Goal: Information Seeking & Learning: Find specific fact

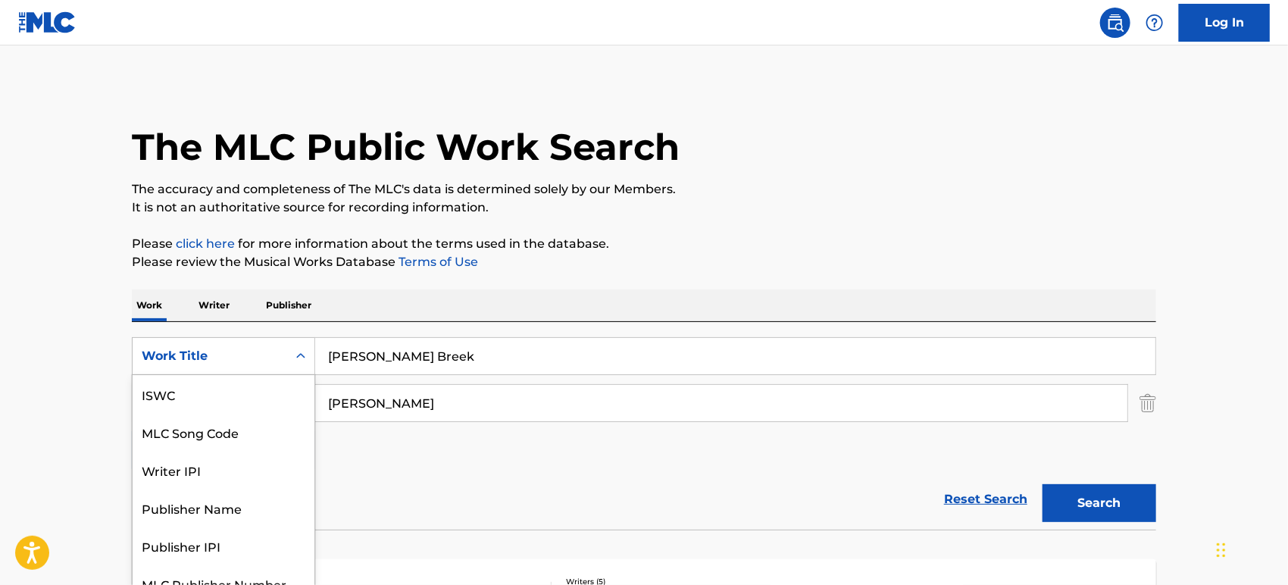
scroll to position [15, 0]
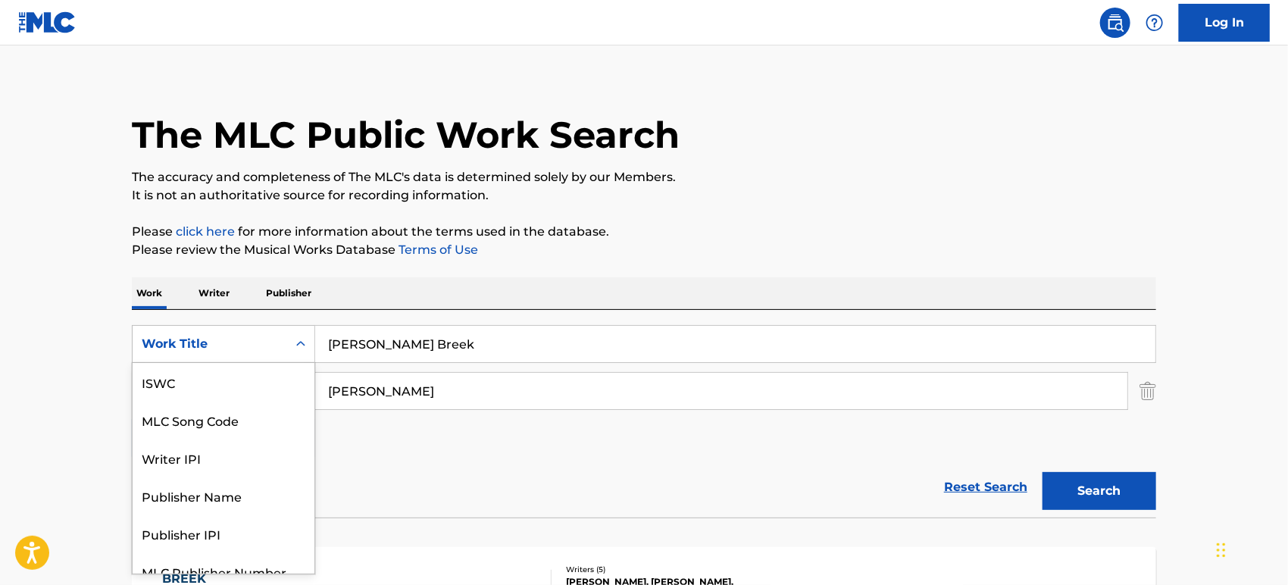
click at [253, 349] on div "Work Title" at bounding box center [210, 344] width 136 height 18
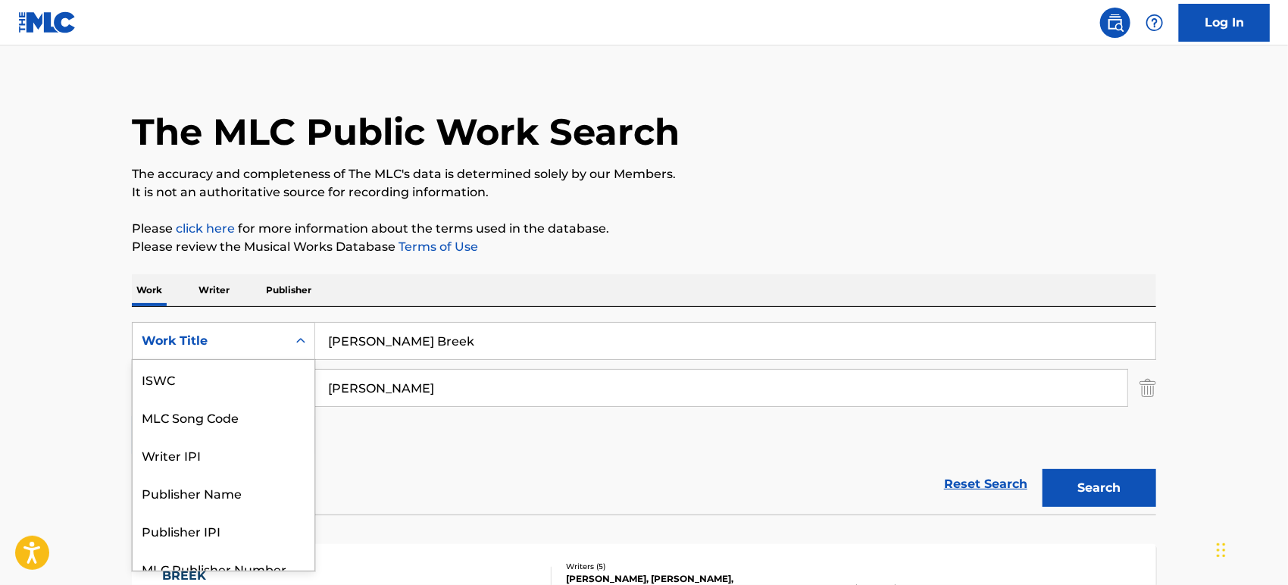
scroll to position [18, 0]
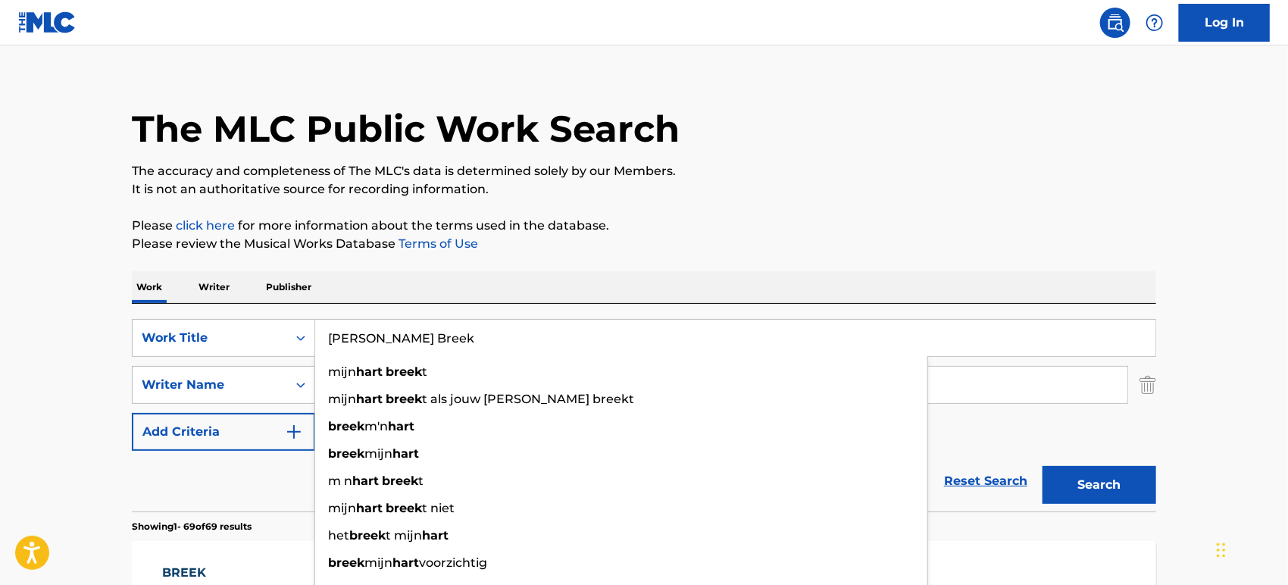
click at [424, 321] on input "[PERSON_NAME] Breek" at bounding box center [735, 338] width 841 height 36
drag, startPoint x: 437, startPoint y: 336, endPoint x: 283, endPoint y: 336, distance: 153.9
click at [283, 336] on div "SearchWithCriteria349e8f4a-beb4-4620-aa77-9abc9daa3d0b Work Title [PERSON_NAME]…" at bounding box center [644, 338] width 1025 height 38
paste input "Impumelelo"
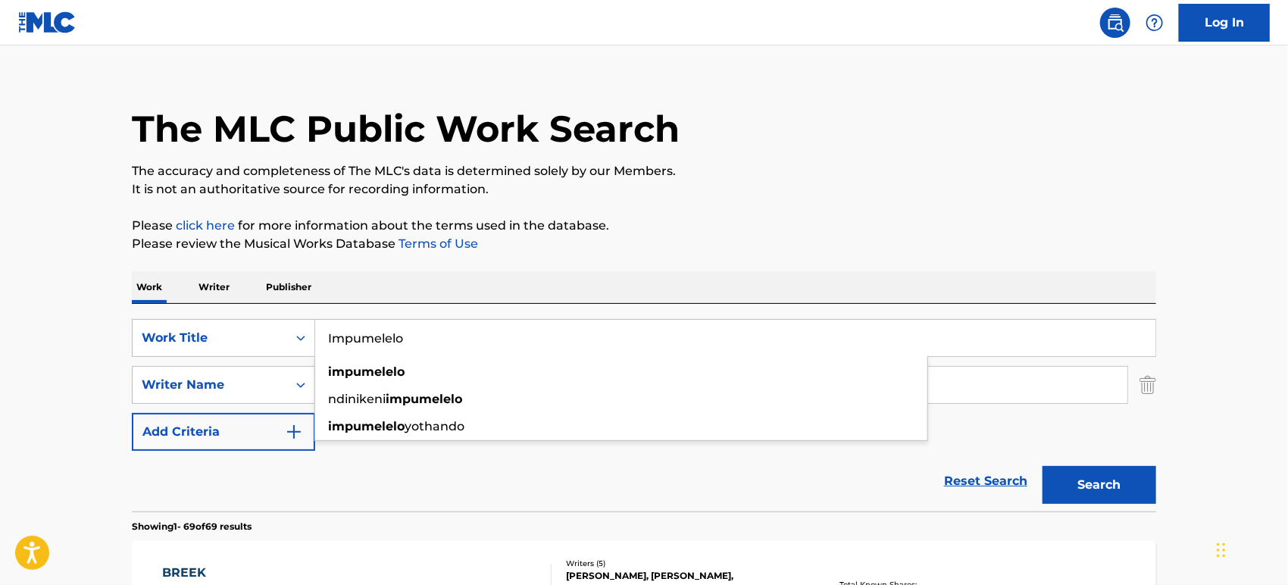
type input "Impumelelo"
click at [603, 472] on div "Reset Search Search" at bounding box center [644, 481] width 1025 height 61
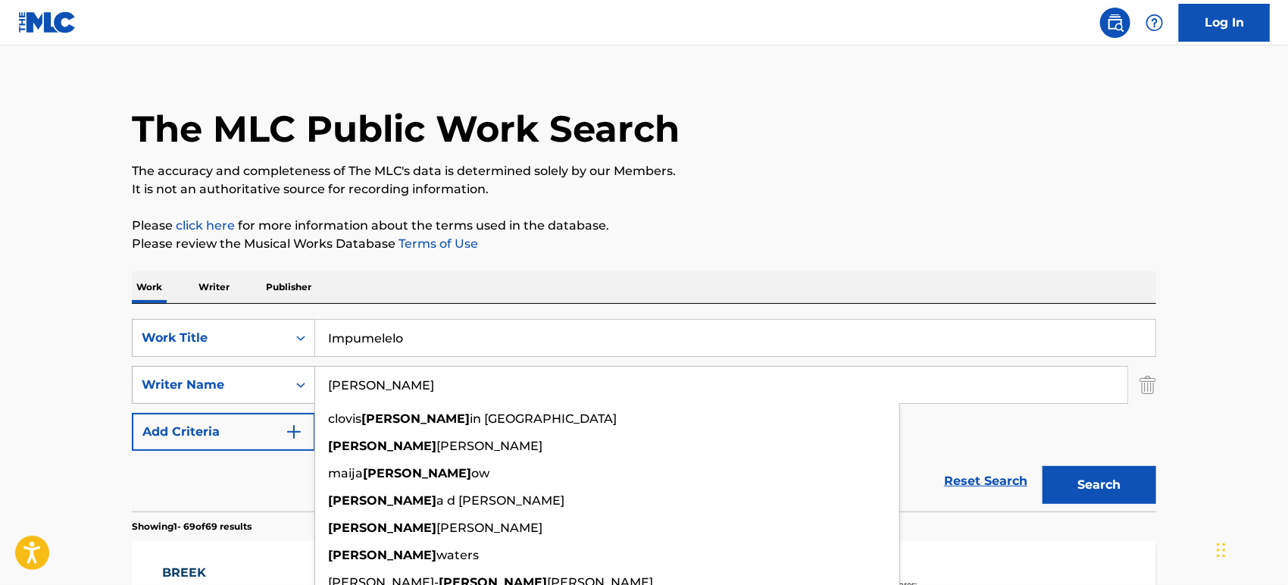
drag, startPoint x: 380, startPoint y: 395, endPoint x: 214, endPoint y: 374, distance: 166.5
click at [214, 374] on div "SearchWithCriteria872cbead-3c53-4aa2-8c8b-65dd6c5ff0c4 Writer Name [PERSON_NAME…" at bounding box center [644, 385] width 1025 height 38
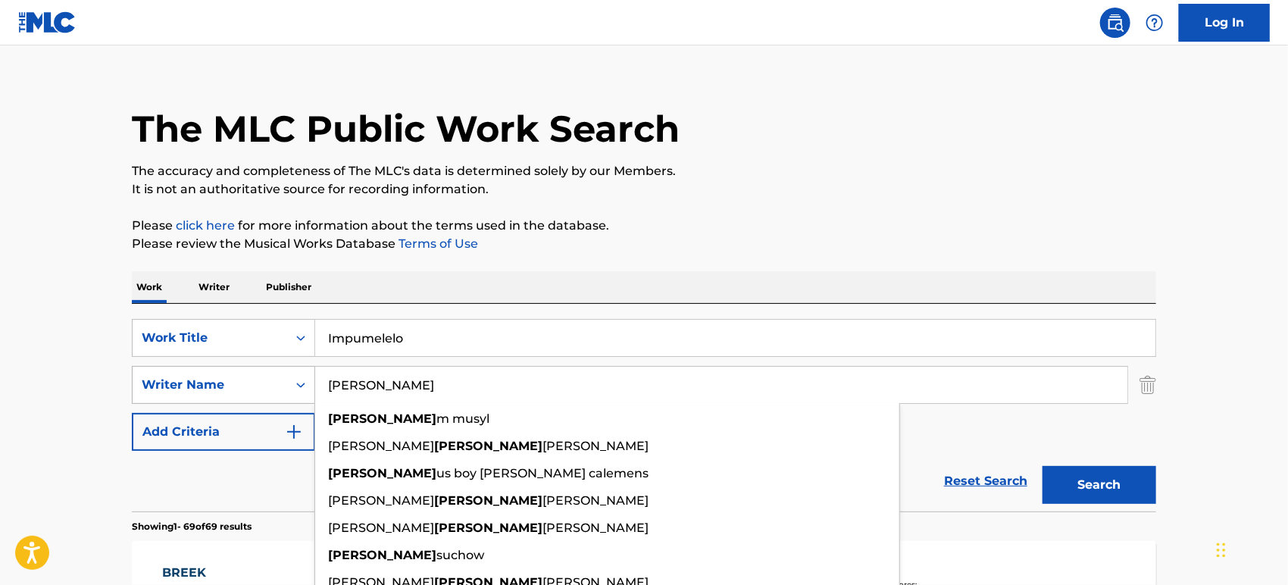
paste input "Mthunzi"
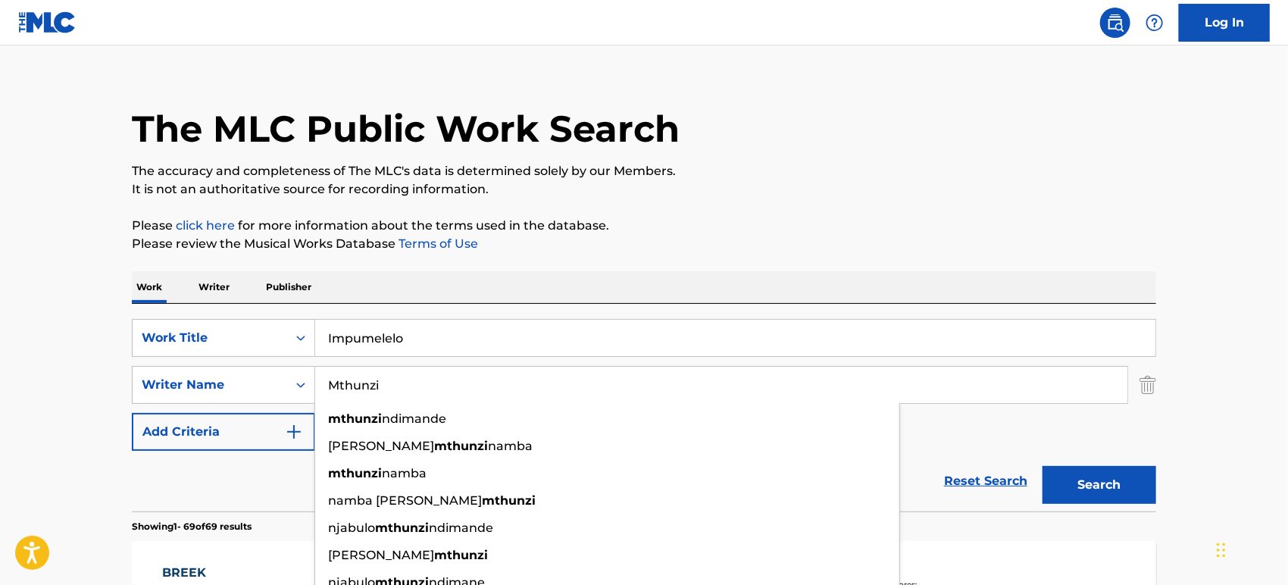
type input "Mthunzi"
click at [1083, 490] on button "Search" at bounding box center [1100, 485] width 114 height 38
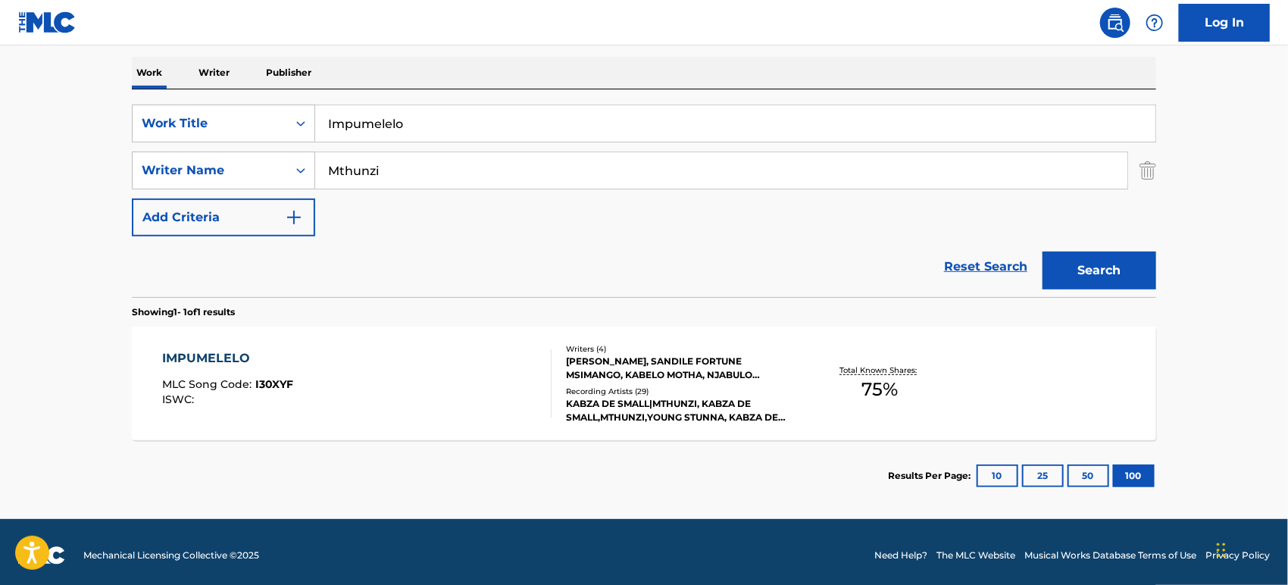
scroll to position [239, 0]
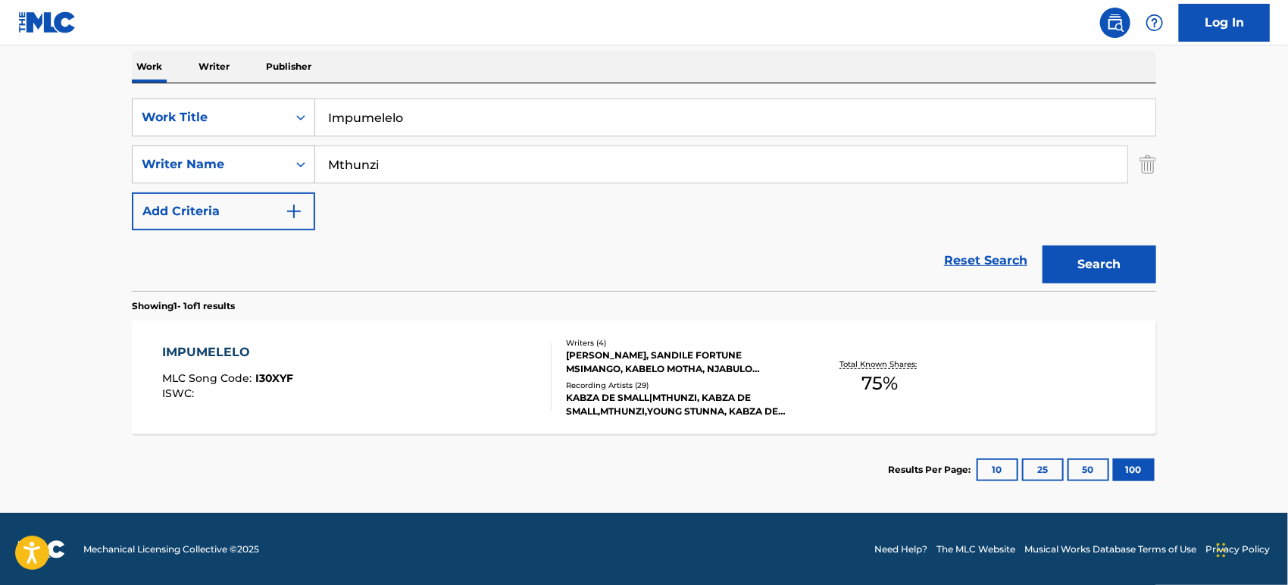
click at [753, 360] on div "[PERSON_NAME], SANDILE FORTUNE MSIMANGO, KABELO MOTHA, NJABULO MTHUNZI" at bounding box center [680, 362] width 229 height 27
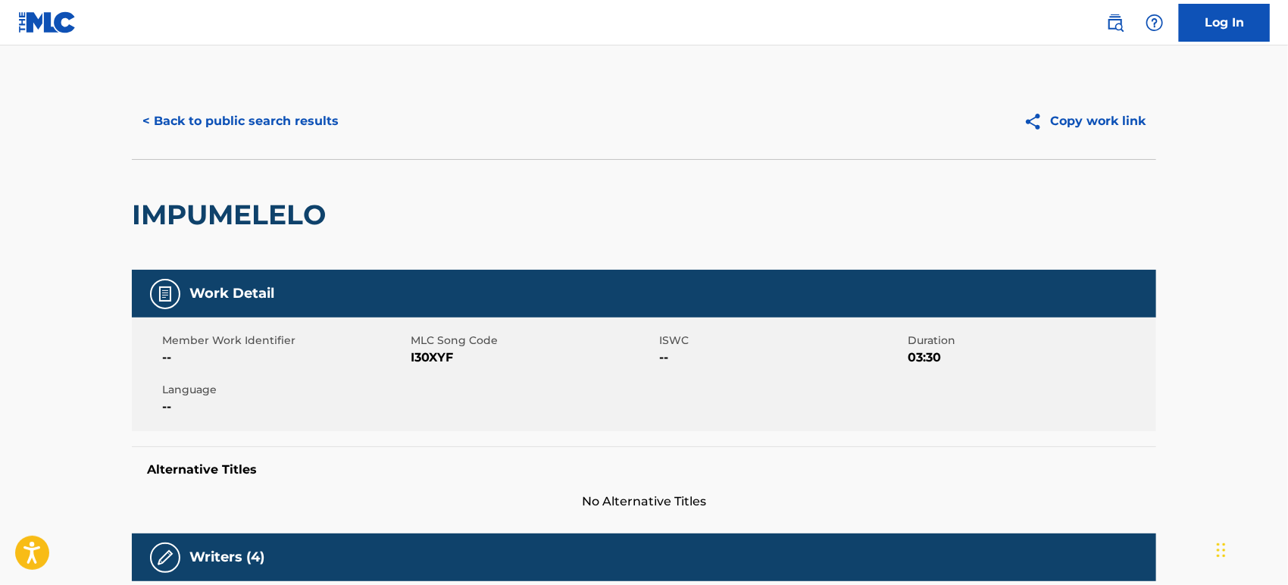
click at [197, 122] on button "< Back to public search results" at bounding box center [241, 121] width 218 height 38
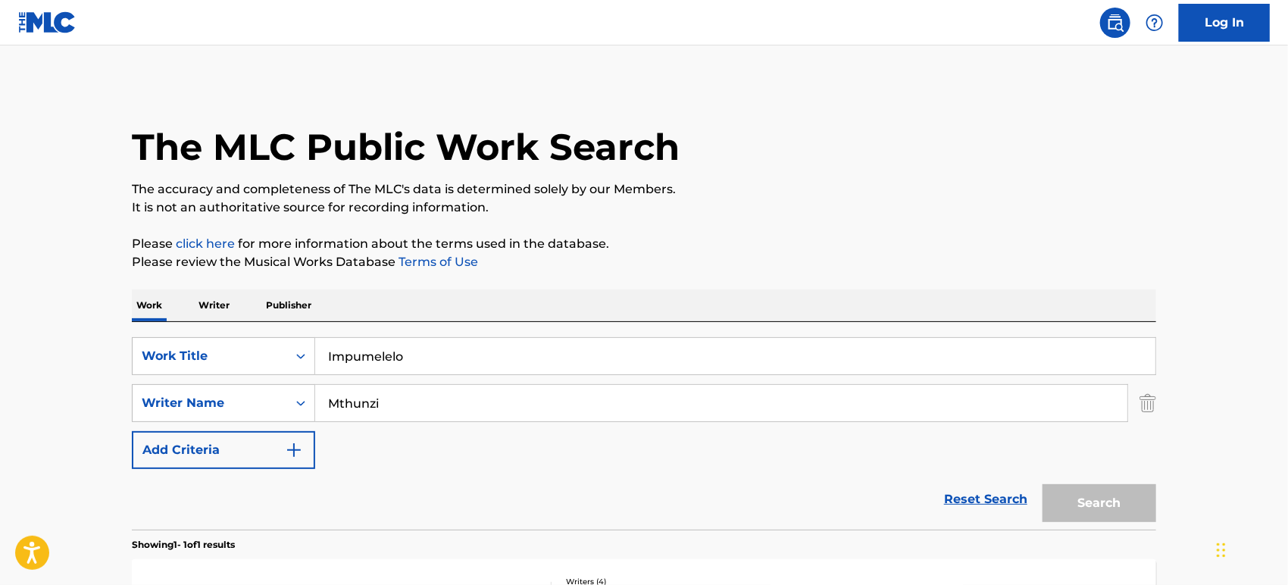
scroll to position [152, 0]
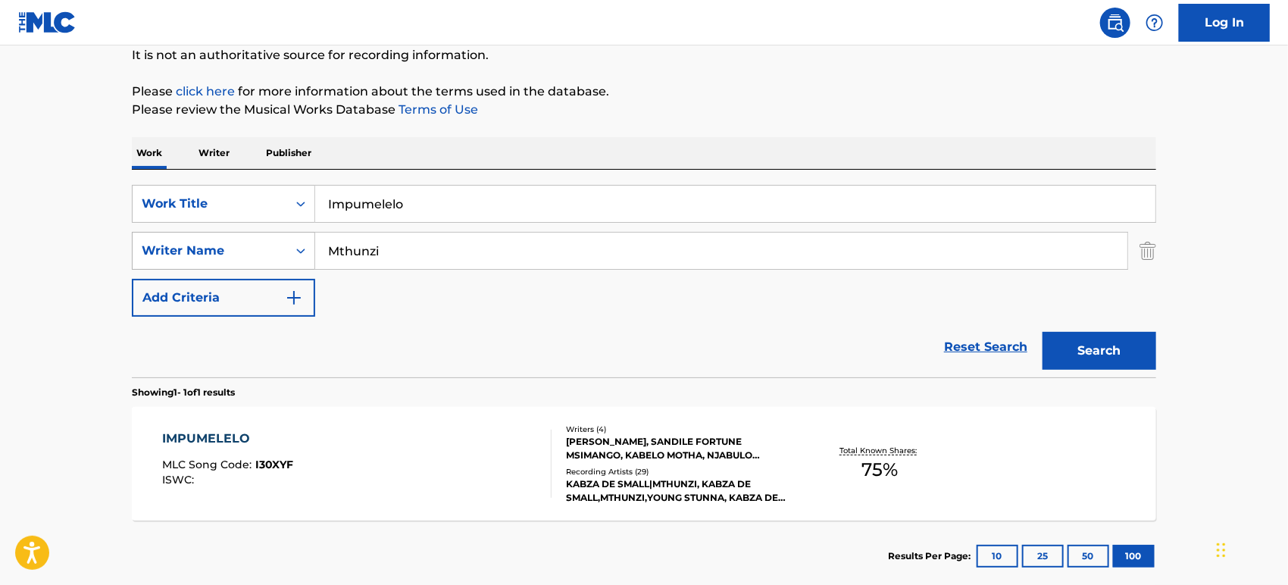
drag, startPoint x: 327, startPoint y: 247, endPoint x: 287, endPoint y: 247, distance: 39.4
click at [287, 247] on div "SearchWithCriteria872cbead-3c53-4aa2-8c8b-65dd6c5ff0c4 Writer Name [PERSON_NAME]" at bounding box center [644, 251] width 1025 height 38
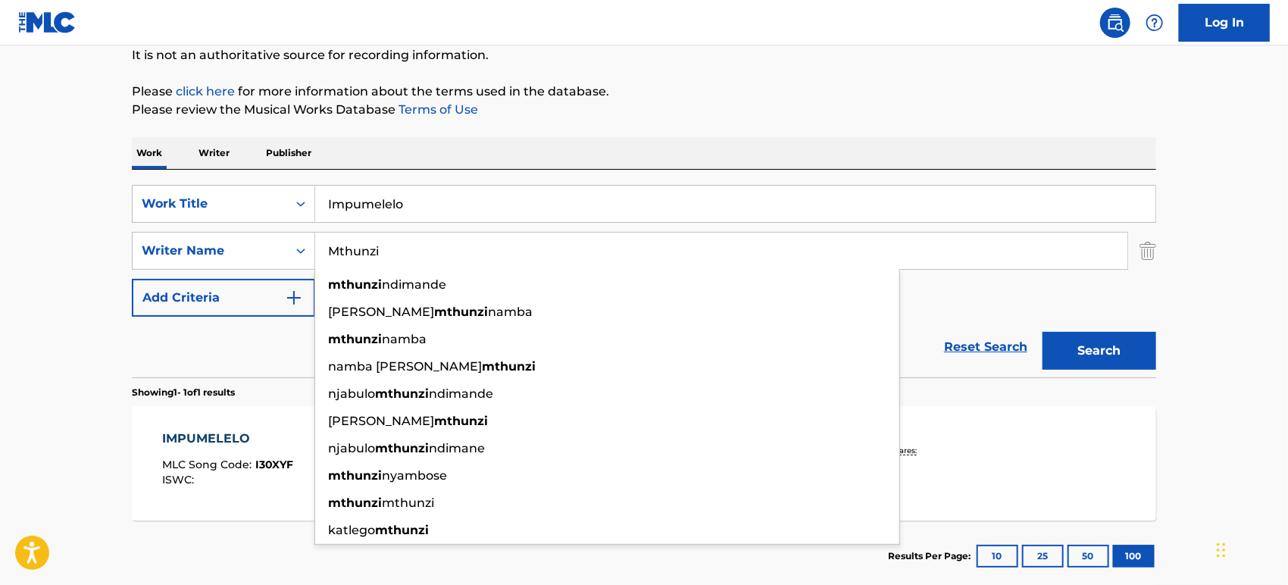
paste input "simango"
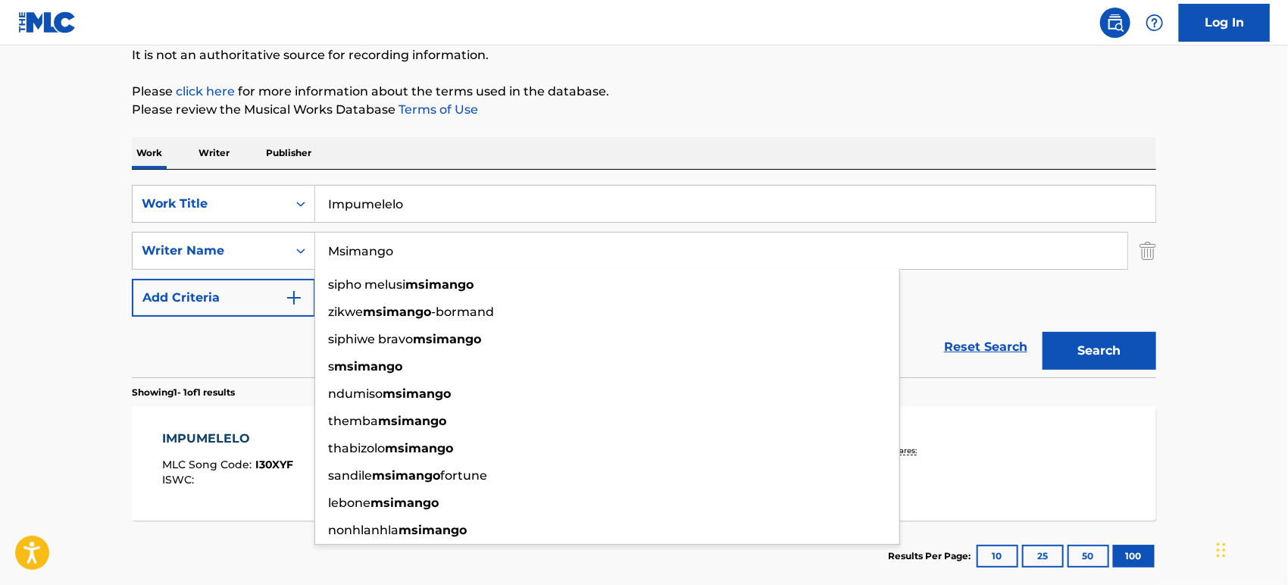
type input "Msimango"
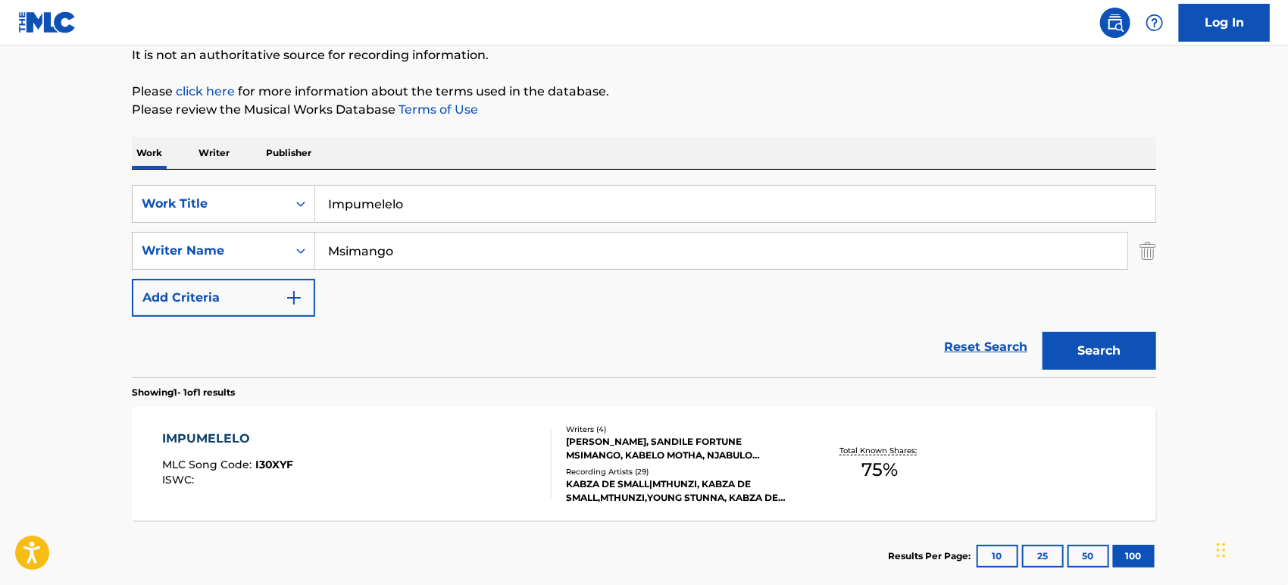
click at [1071, 344] on button "Search" at bounding box center [1100, 351] width 114 height 38
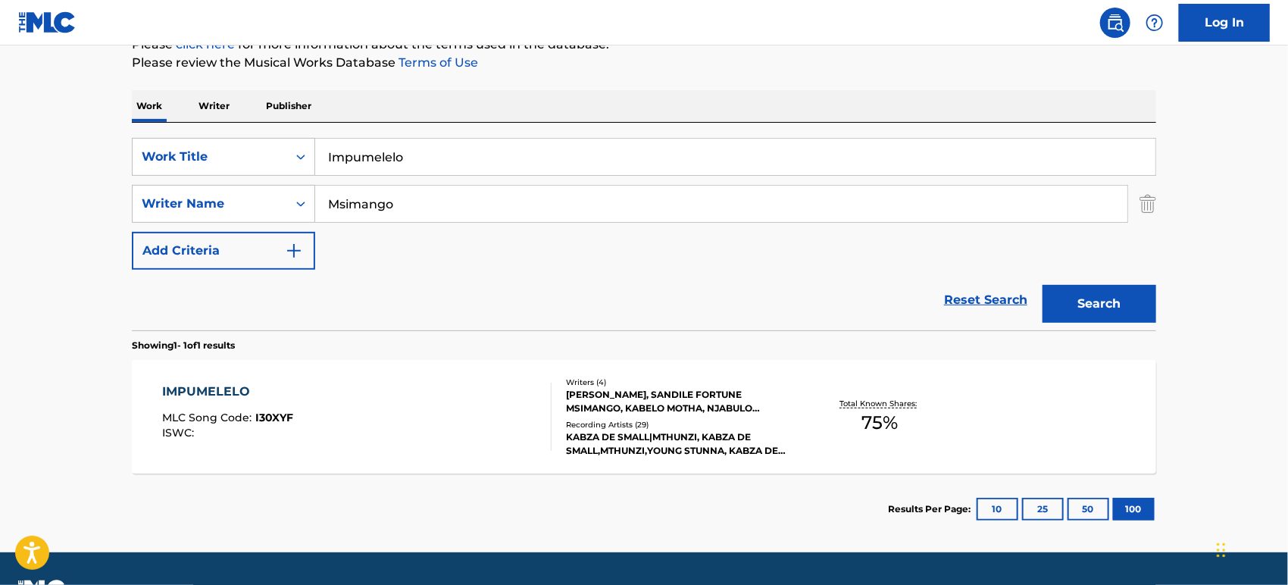
scroll to position [239, 0]
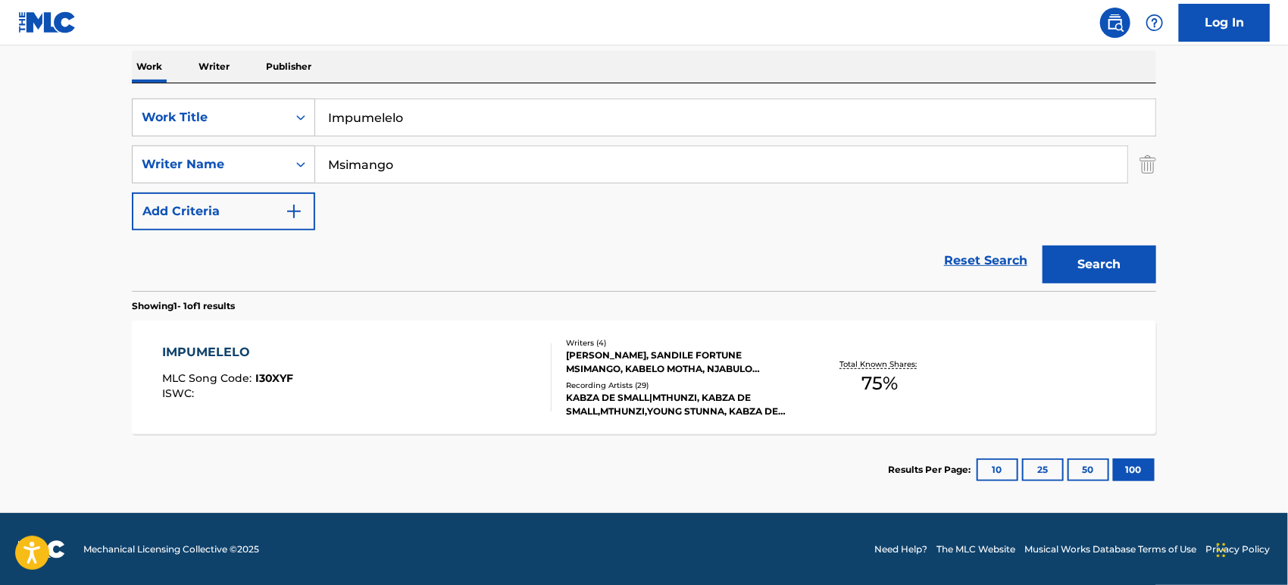
click at [684, 380] on div "Recording Artists ( 29 )" at bounding box center [680, 385] width 229 height 11
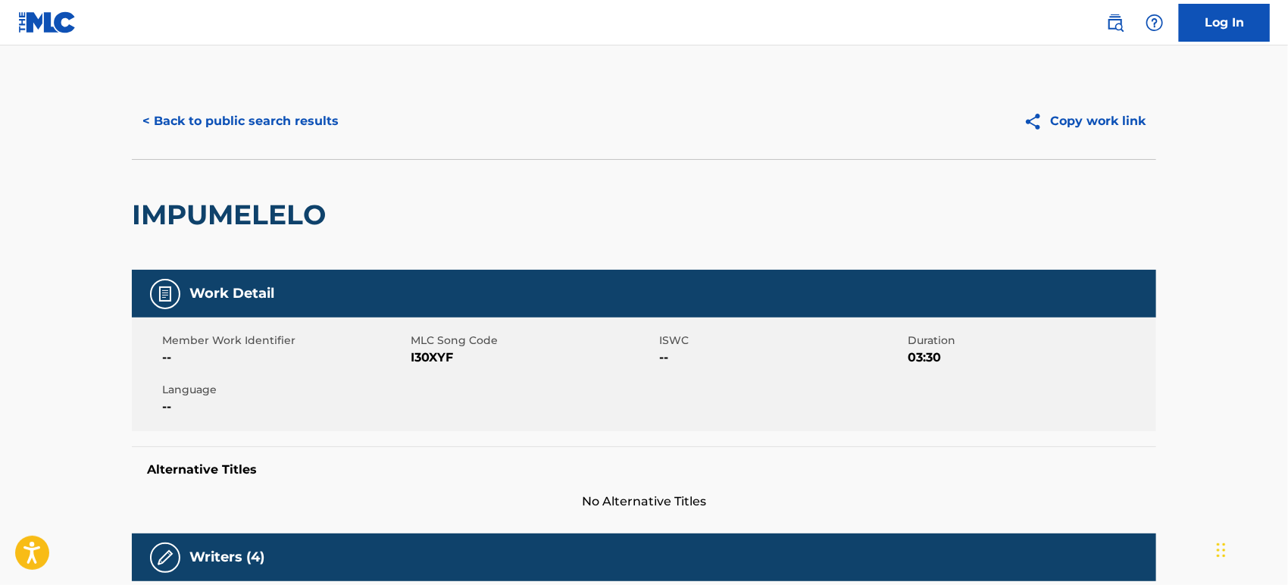
click at [261, 108] on button "< Back to public search results" at bounding box center [241, 121] width 218 height 38
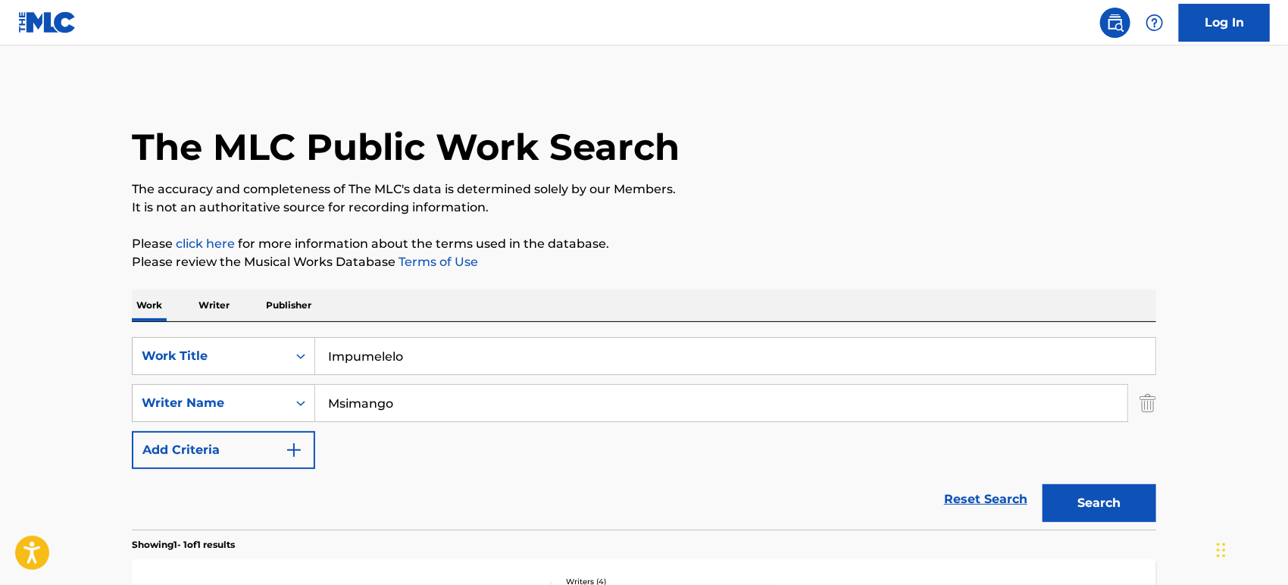
scroll to position [152, 0]
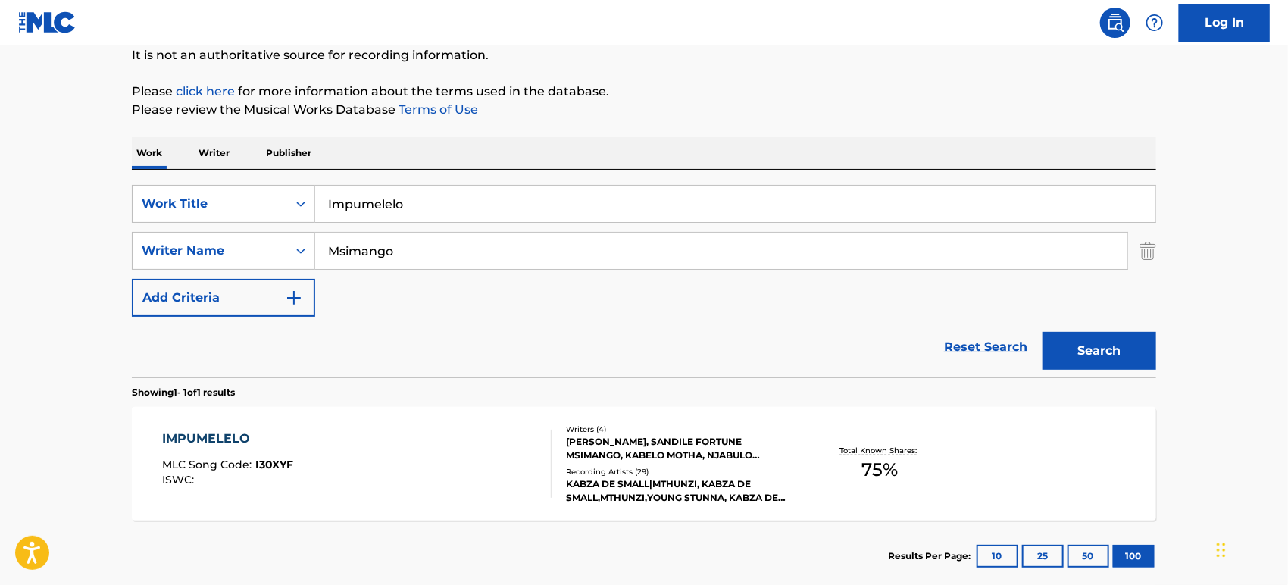
drag, startPoint x: 422, startPoint y: 232, endPoint x: 401, endPoint y: 241, distance: 23.1
click at [401, 241] on input "Msimango" at bounding box center [721, 251] width 812 height 36
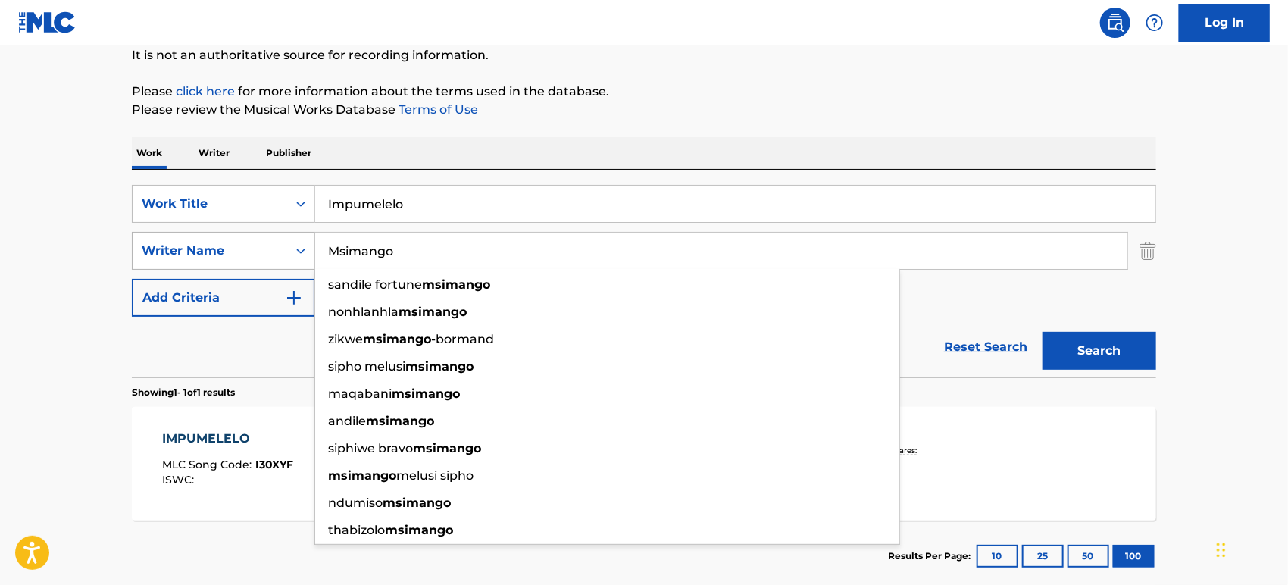
drag, startPoint x: 412, startPoint y: 249, endPoint x: 193, endPoint y: 233, distance: 220.4
click at [193, 233] on div "SearchWithCriteria872cbead-3c53-4aa2-8c8b-65dd6c5ff0c4 Writer Name Msimango san…" at bounding box center [644, 251] width 1025 height 38
paste input "[PERSON_NAME]"
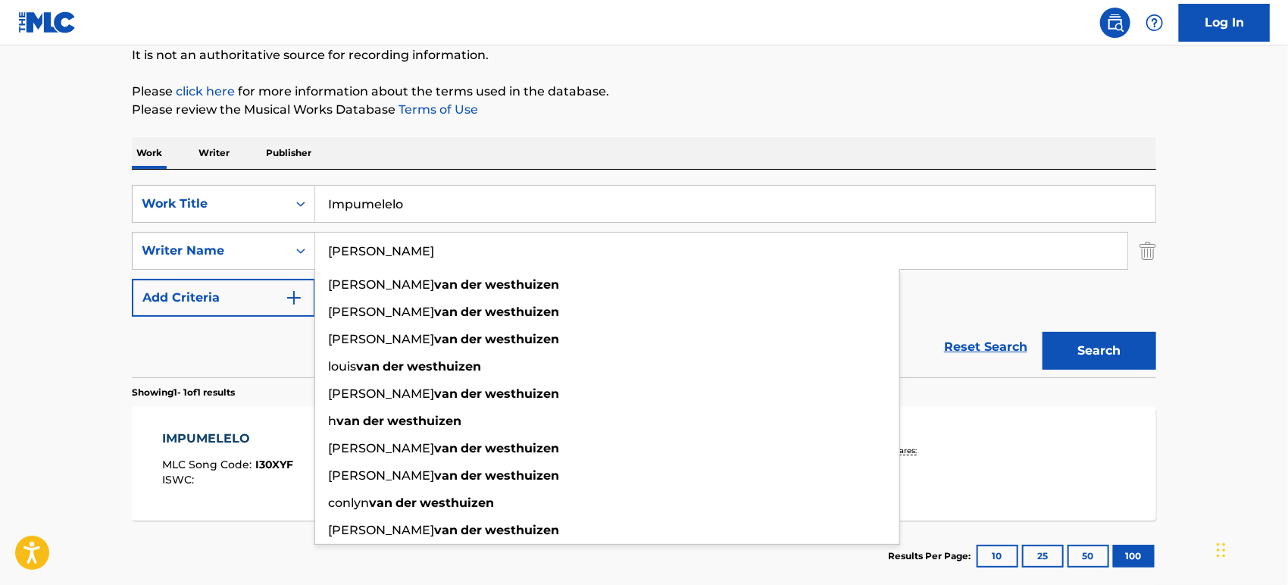
type input "[PERSON_NAME]"
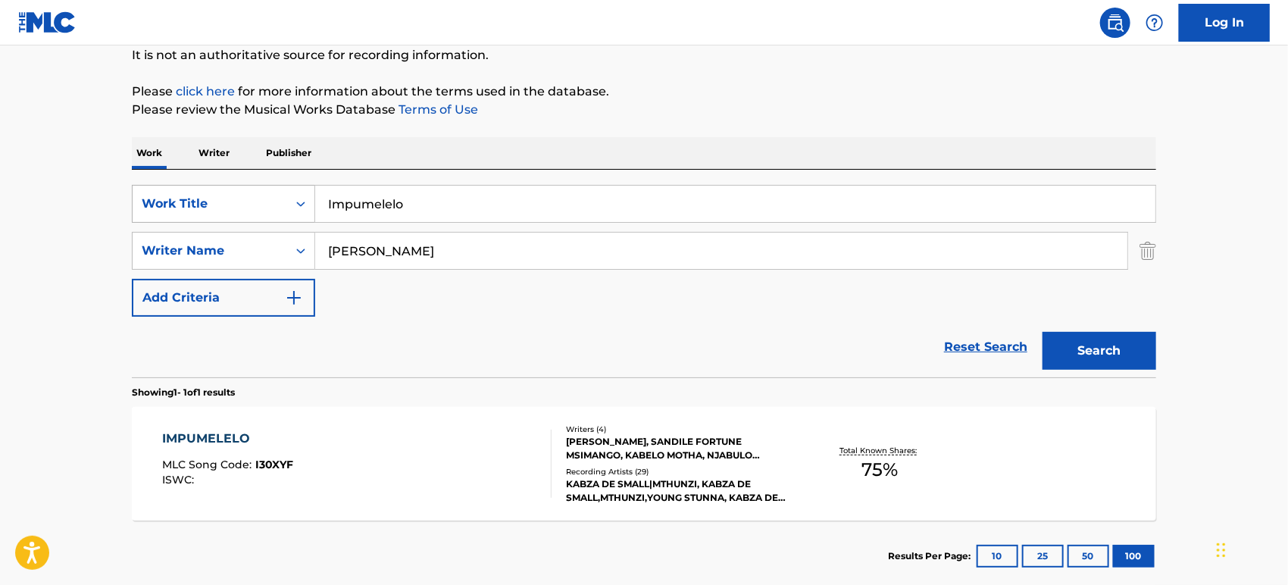
drag, startPoint x: 449, startPoint y: 208, endPoint x: 287, endPoint y: 197, distance: 162.6
click at [287, 197] on div "SearchWithCriteria349e8f4a-beb4-4620-aa77-9abc9daa3d0b Work Title Impumelelo" at bounding box center [644, 204] width 1025 height 38
paste input "Net Dans"
click at [1110, 348] on button "Search" at bounding box center [1100, 351] width 114 height 38
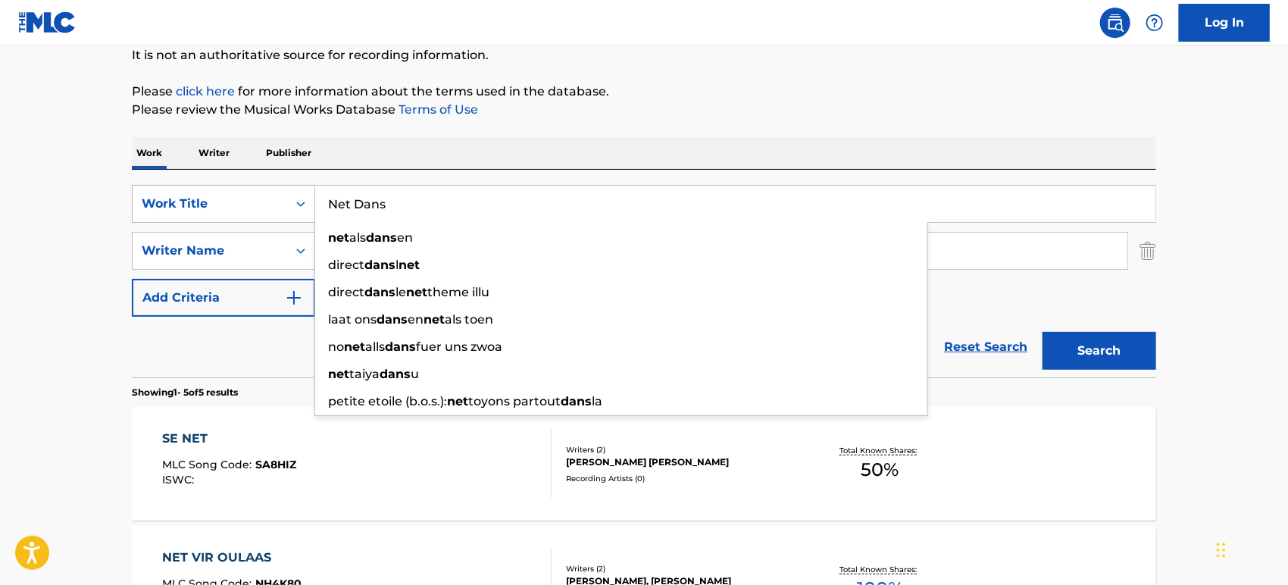
drag, startPoint x: 430, startPoint y: 189, endPoint x: 255, endPoint y: 190, distance: 175.1
click at [255, 189] on div "SearchWithCriteria349e8f4a-beb4-4620-aa77-9abc9daa3d0b Work Title Net Dans net …" at bounding box center [644, 204] width 1025 height 38
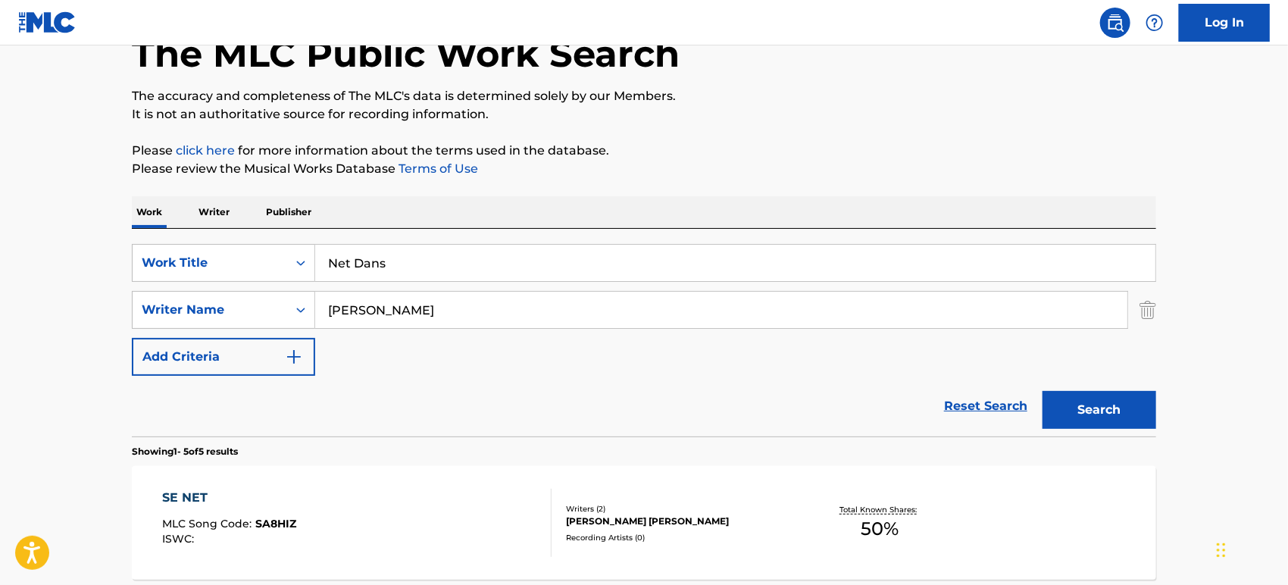
scroll to position [0, 0]
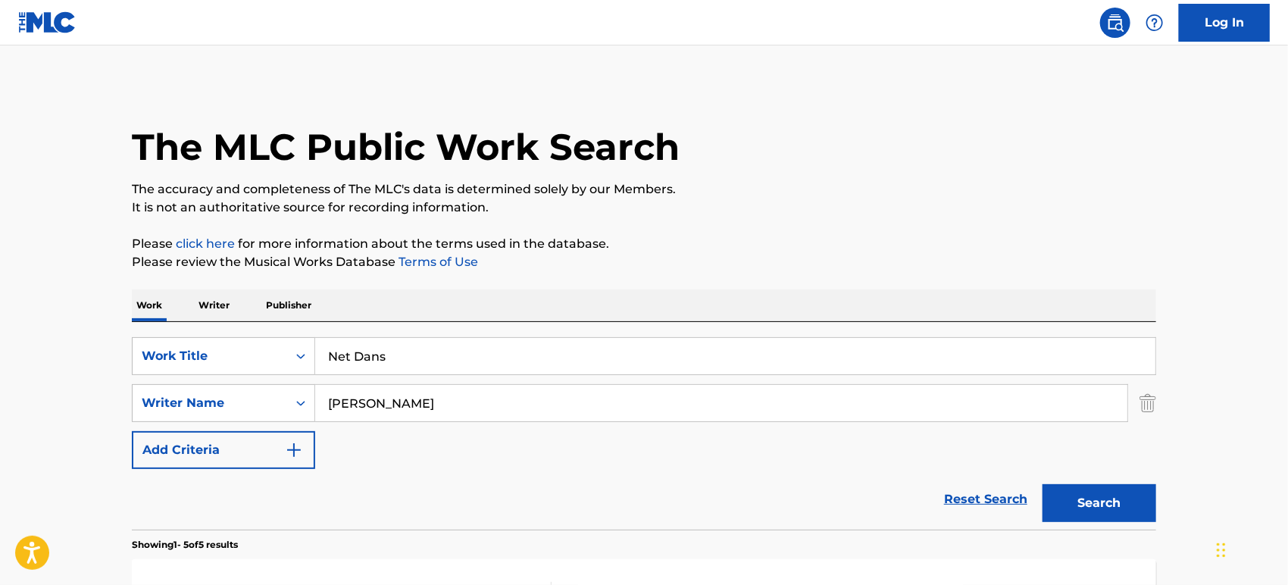
click at [421, 356] on input "Net Dans" at bounding box center [735, 356] width 841 height 36
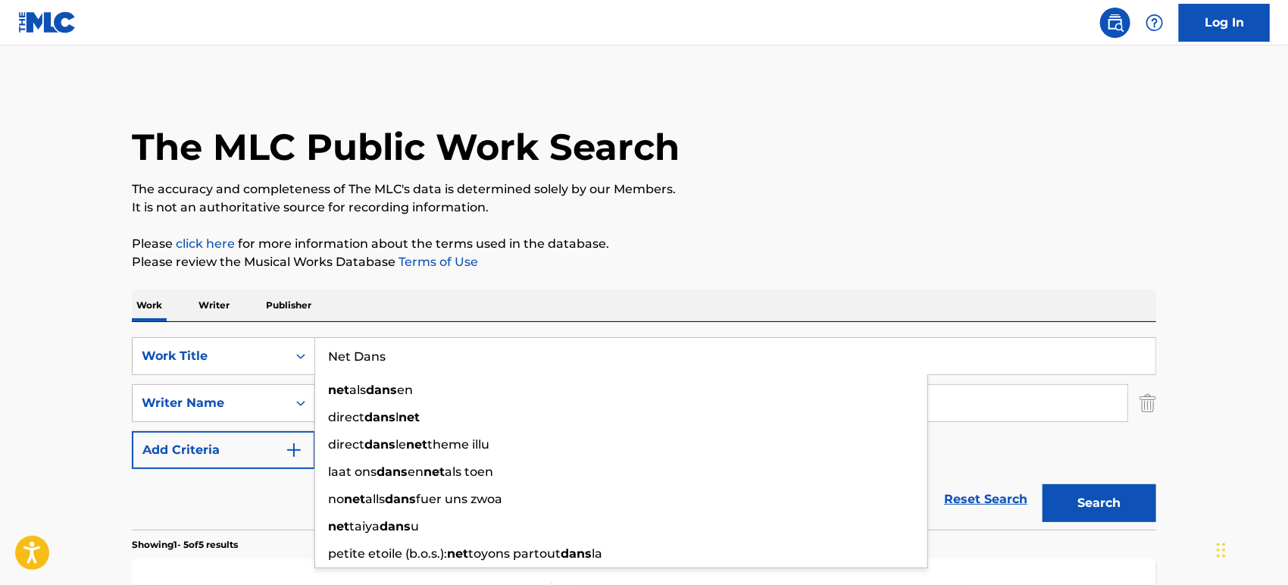
drag, startPoint x: 434, startPoint y: 362, endPoint x: 333, endPoint y: 363, distance: 100.8
click at [333, 363] on input "Net Dans" at bounding box center [735, 356] width 841 height 36
paste input "Ke Holisitsoe Ka Malingoana"
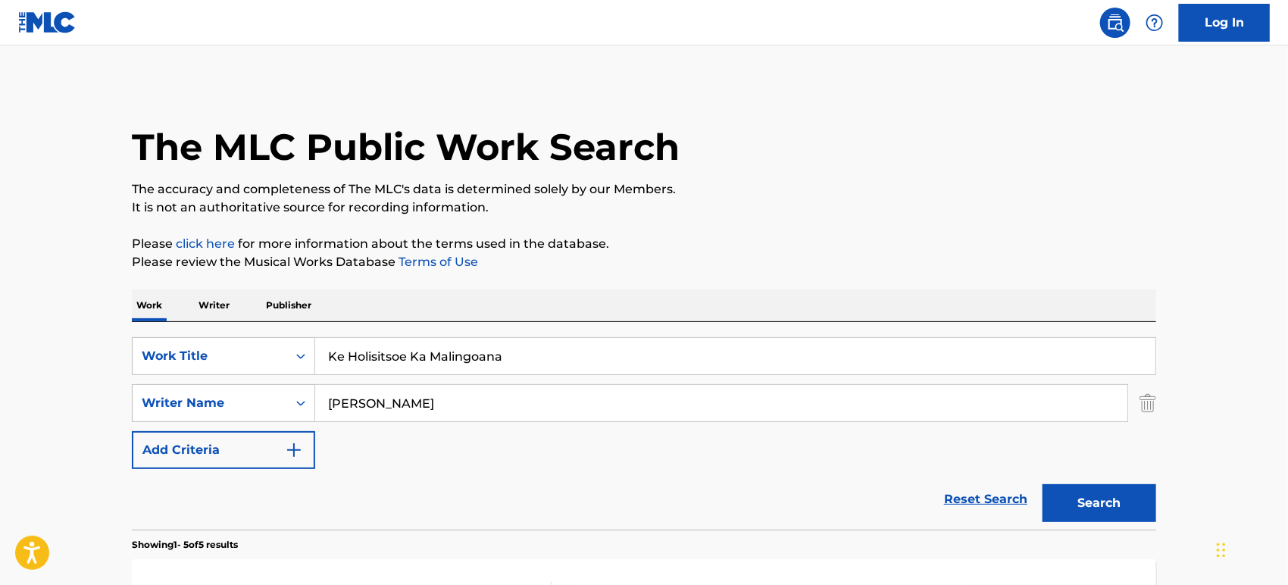
type input "Ke Holisitsoe Ka Malingoana"
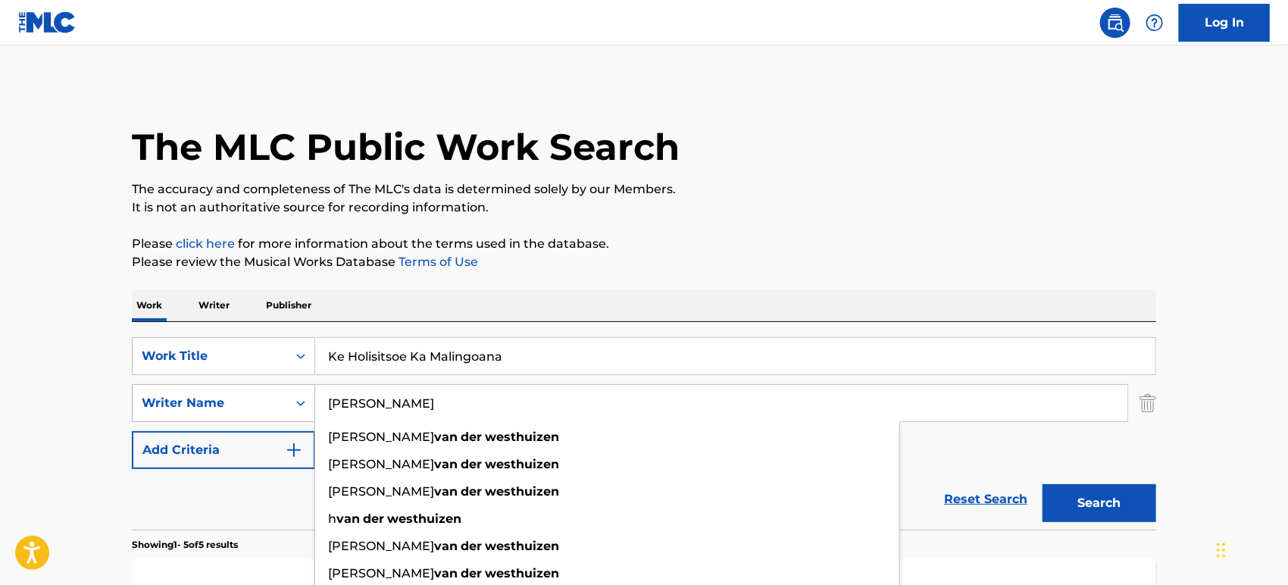
drag, startPoint x: 474, startPoint y: 390, endPoint x: 208, endPoint y: 398, distance: 266.9
click at [208, 398] on div "SearchWithCriteria872cbead-3c53-4aa2-8c8b-65dd6c5ff0c4 Writer Name [PERSON_NAME…" at bounding box center [644, 403] width 1025 height 38
paste input "Ramanyimi"
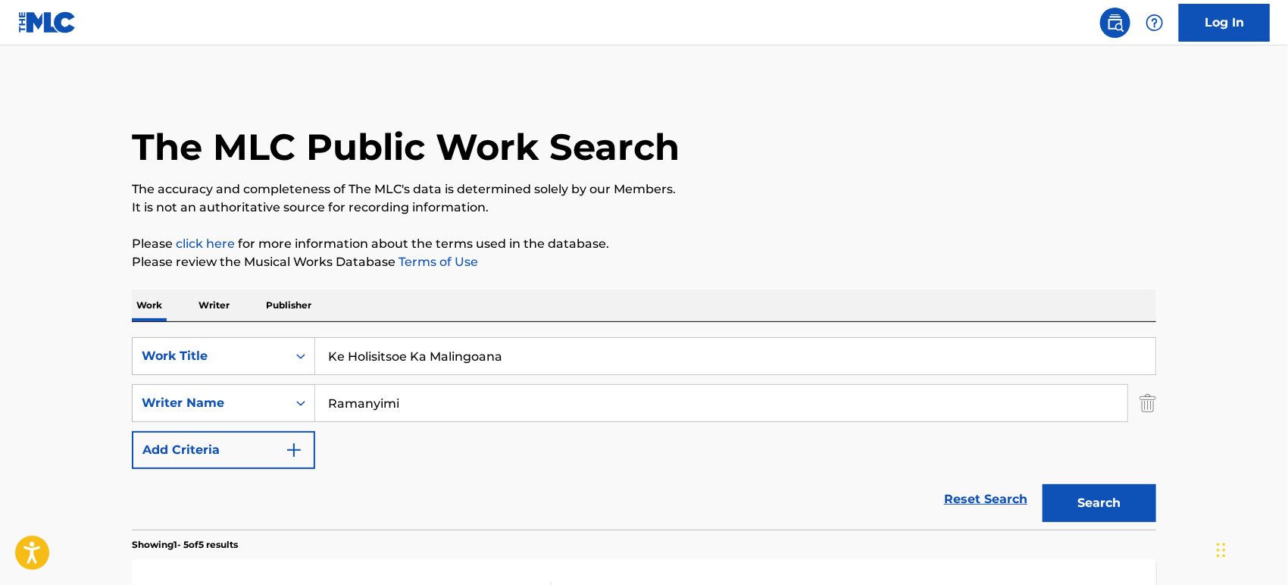
click at [1106, 490] on button "Search" at bounding box center [1100, 503] width 114 height 38
drag, startPoint x: 434, startPoint y: 410, endPoint x: 224, endPoint y: 405, distance: 210.0
click at [224, 405] on div "SearchWithCriteria872cbead-3c53-4aa2-8c8b-65dd6c5ff0c4 Writer Name [PERSON_NAME]" at bounding box center [644, 403] width 1025 height 38
paste input "Monaphath"
type input "Monaphathi"
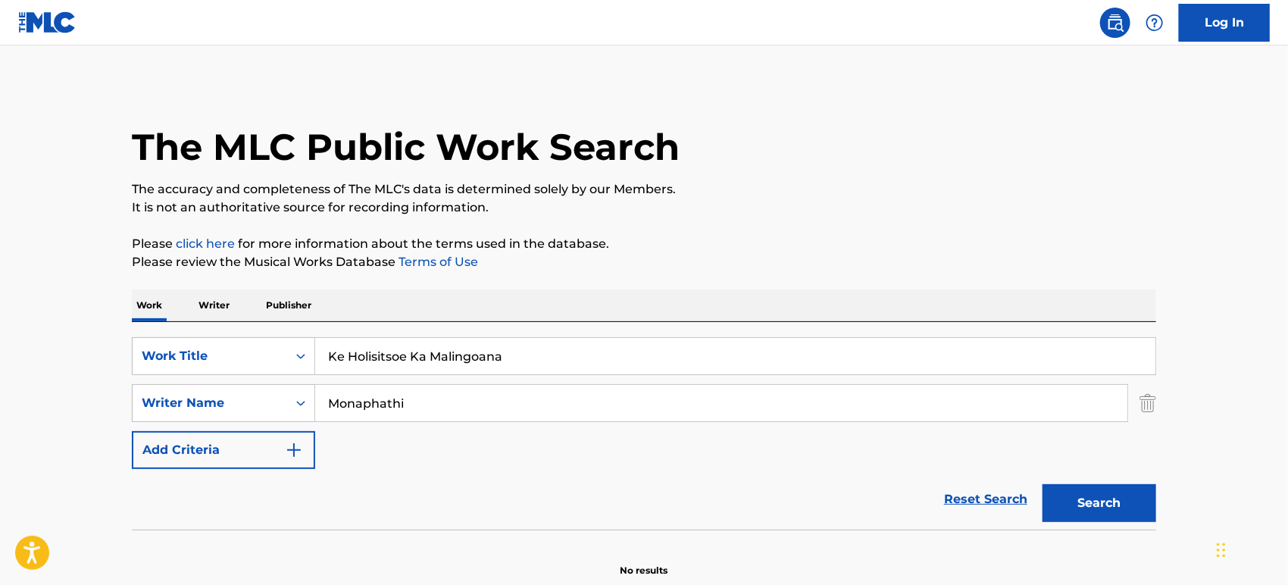
click at [1101, 492] on button "Search" at bounding box center [1100, 503] width 114 height 38
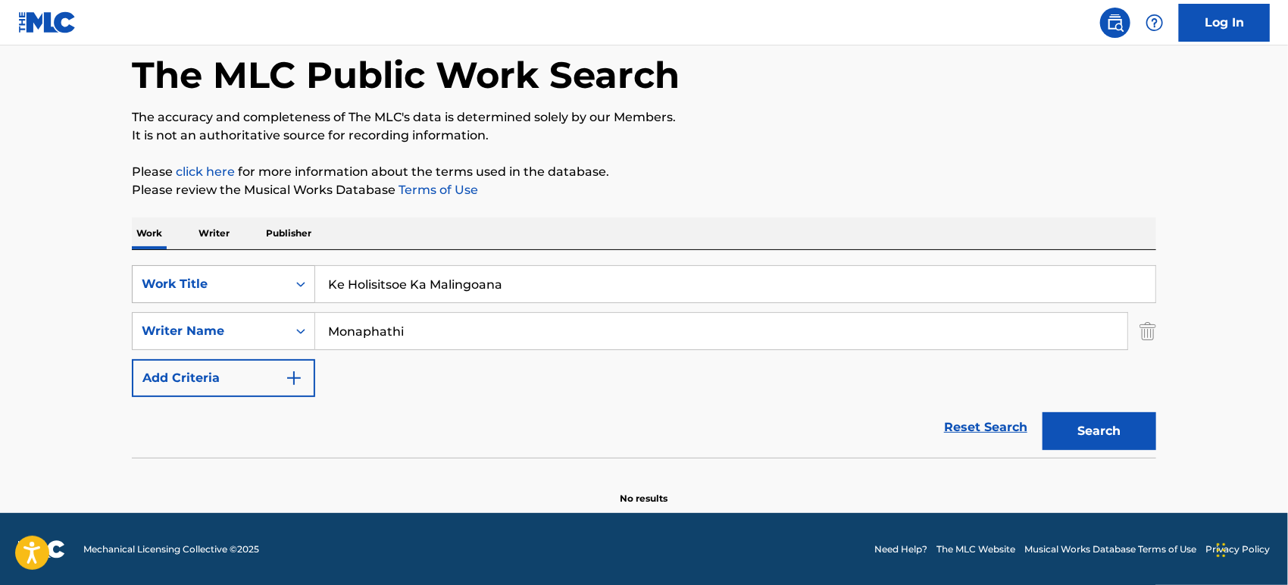
paste input "Molo"
drag, startPoint x: 533, startPoint y: 294, endPoint x: 430, endPoint y: 302, distance: 103.4
click at [142, 290] on div "SearchWithCriteria349e8f4a-beb4-4620-aa77-9abc9daa3d0b Work Title Molo" at bounding box center [644, 284] width 1025 height 38
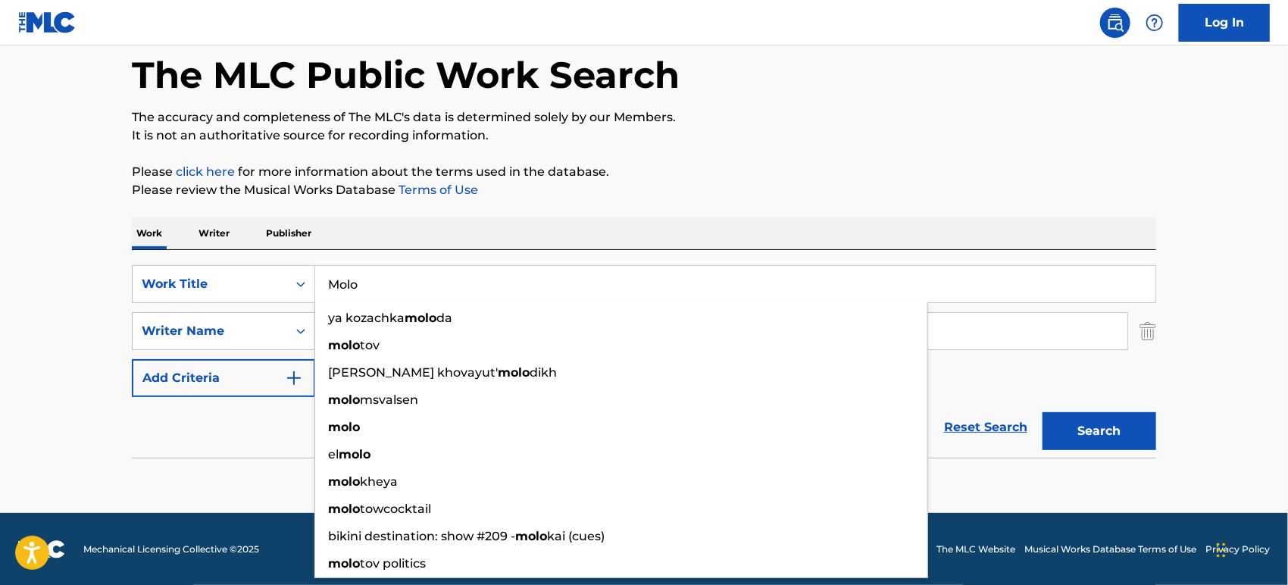
type input "Molo"
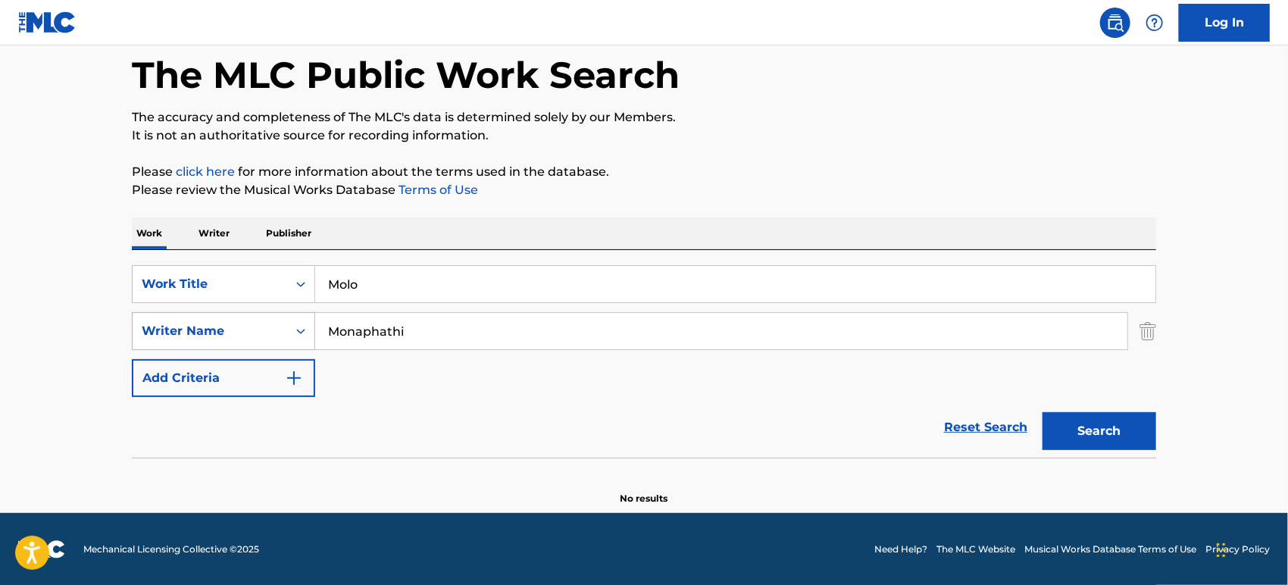
drag, startPoint x: 493, startPoint y: 340, endPoint x: 167, endPoint y: 349, distance: 326.8
click at [164, 349] on div "SearchWithCriteria872cbead-3c53-4aa2-8c8b-65dd6c5ff0c4 Writer Name Monaphathi" at bounding box center [644, 331] width 1025 height 38
paste input "Letwaba"
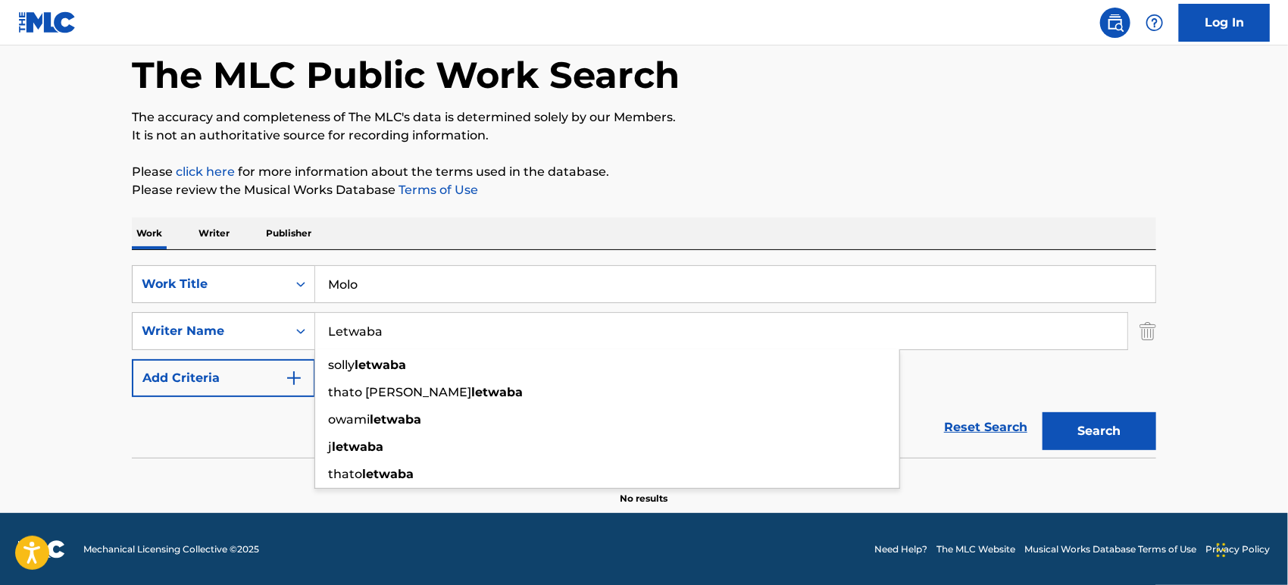
click at [1112, 421] on button "Search" at bounding box center [1100, 431] width 114 height 38
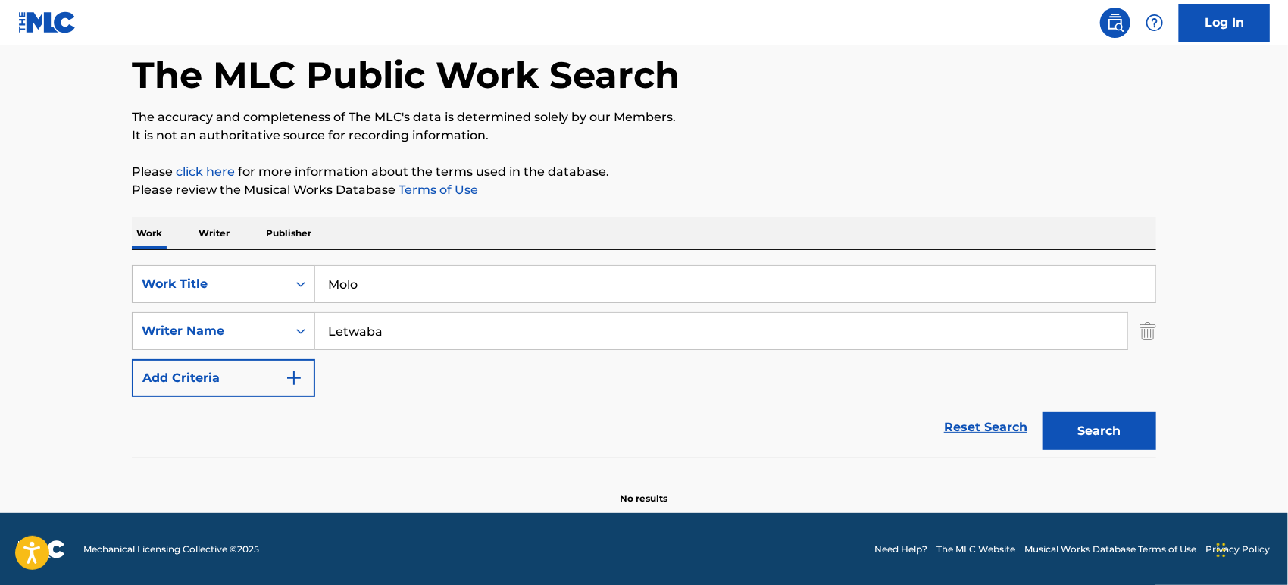
click at [1137, 428] on button "Search" at bounding box center [1100, 431] width 114 height 38
drag, startPoint x: 380, startPoint y: 331, endPoint x: 218, endPoint y: 330, distance: 162.2
click at [142, 330] on div "SearchWithCriteria872cbead-3c53-4aa2-8c8b-65dd6c5ff0c4 Writer Name [PERSON_NAME]" at bounding box center [644, 331] width 1025 height 38
paste input "Khuto"
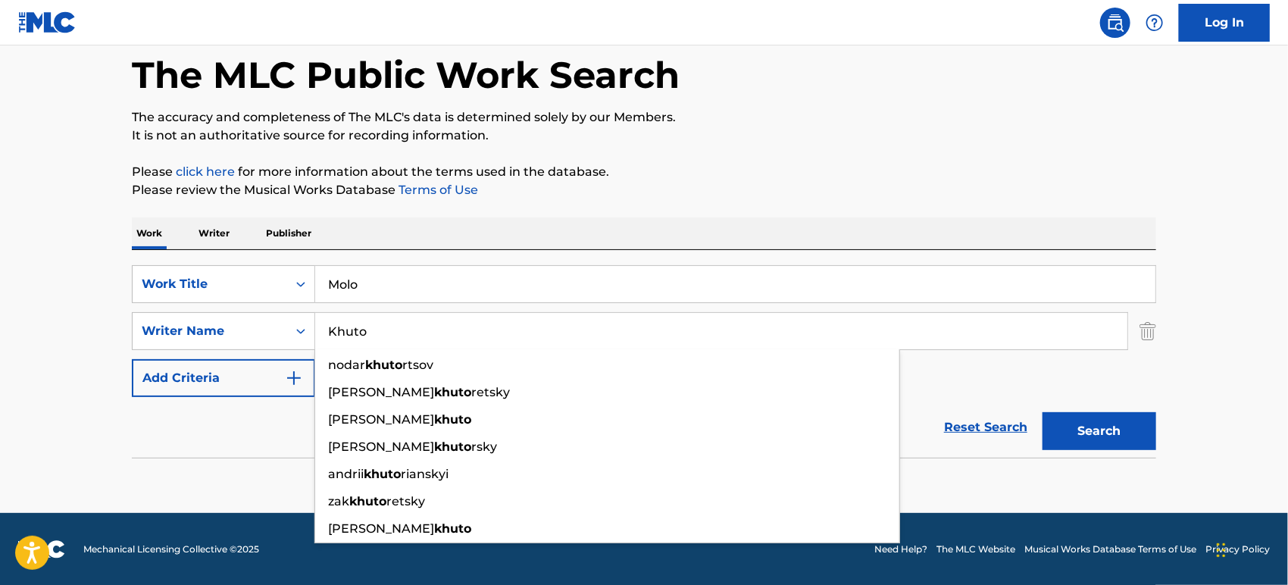
click at [1084, 422] on button "Search" at bounding box center [1100, 431] width 114 height 38
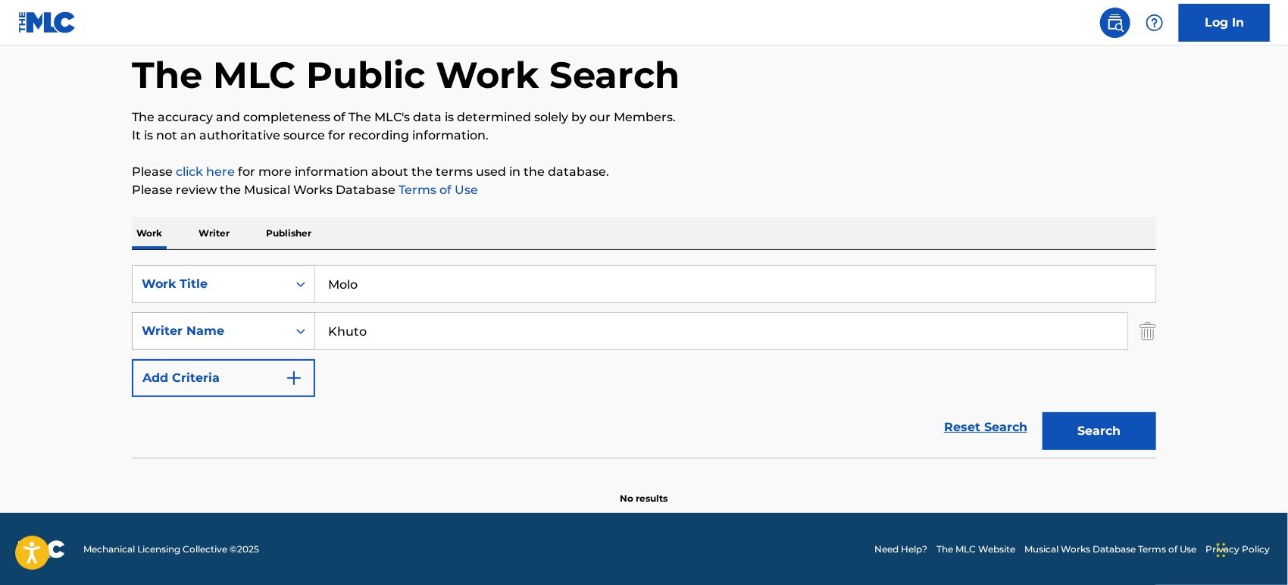
drag, startPoint x: 249, startPoint y: 338, endPoint x: 232, endPoint y: 339, distance: 16.7
click at [232, 339] on div "SearchWithCriteria872cbead-3c53-4aa2-8c8b-65dd6c5ff0c4 Writer Name [PERSON_NAME]" at bounding box center [644, 331] width 1025 height 38
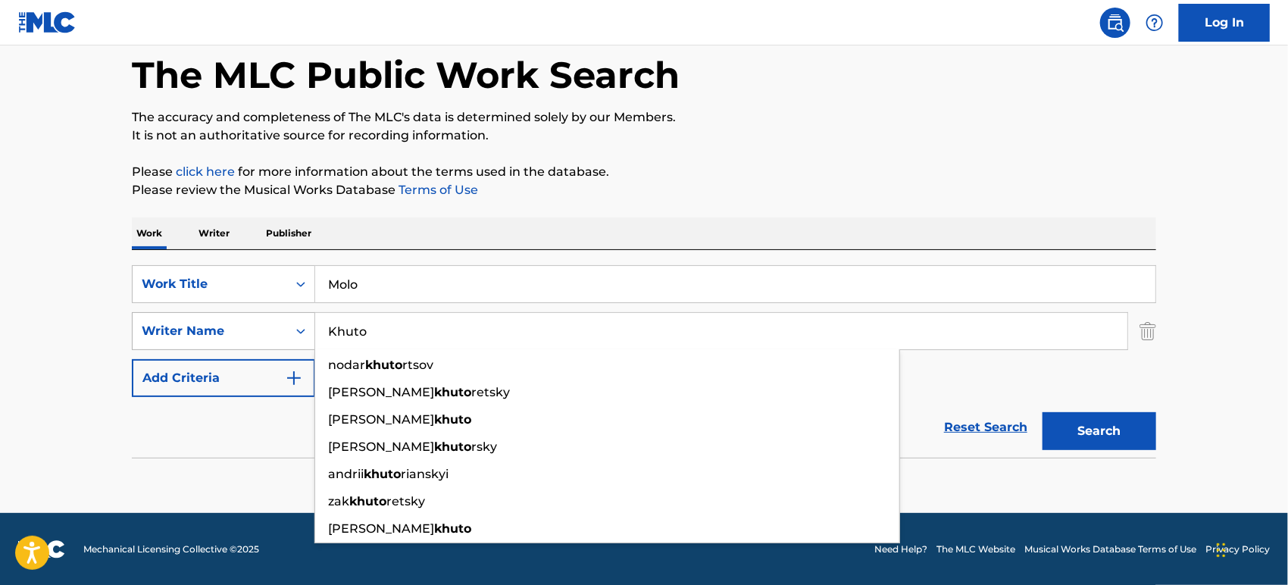
paste input "Nkabinde"
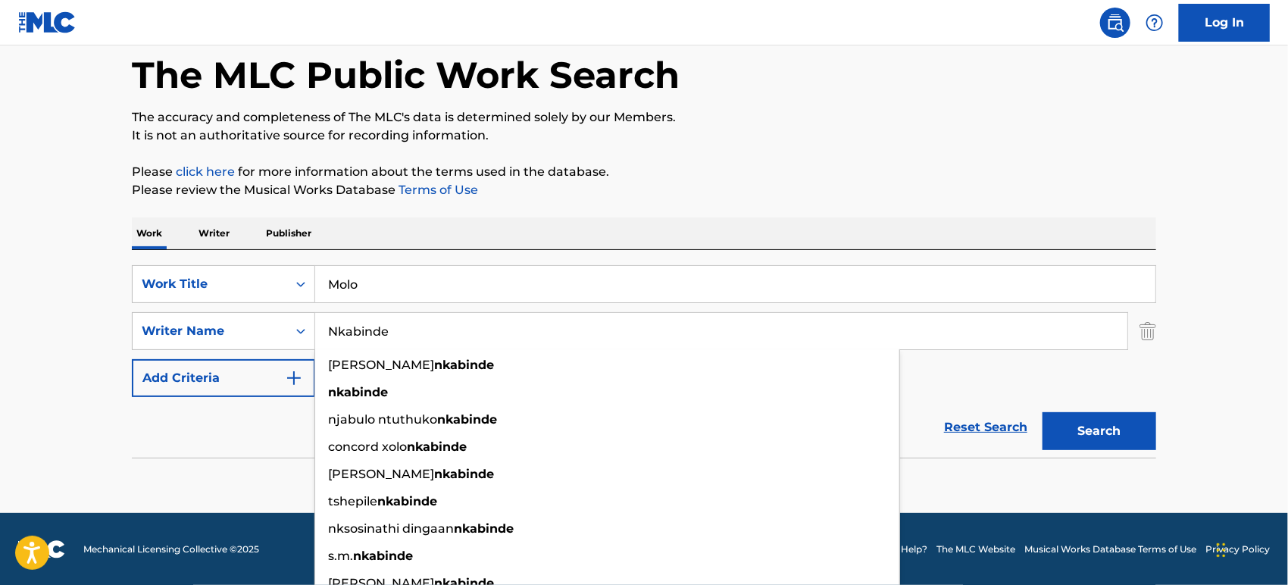
type input "Nkabinde"
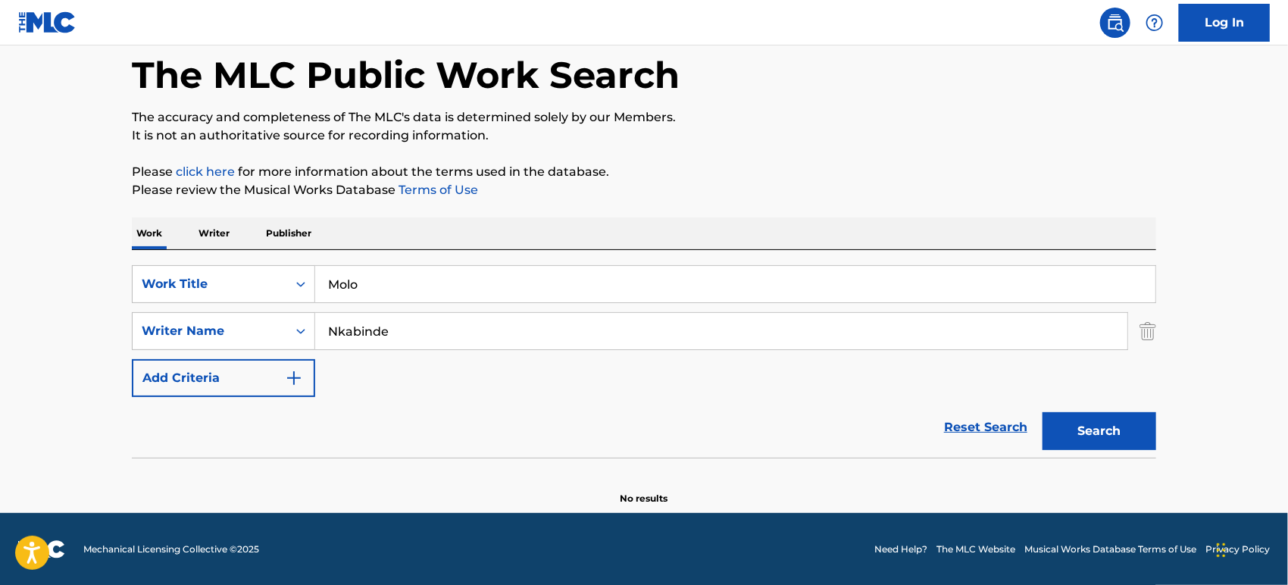
click at [1074, 424] on button "Search" at bounding box center [1100, 431] width 114 height 38
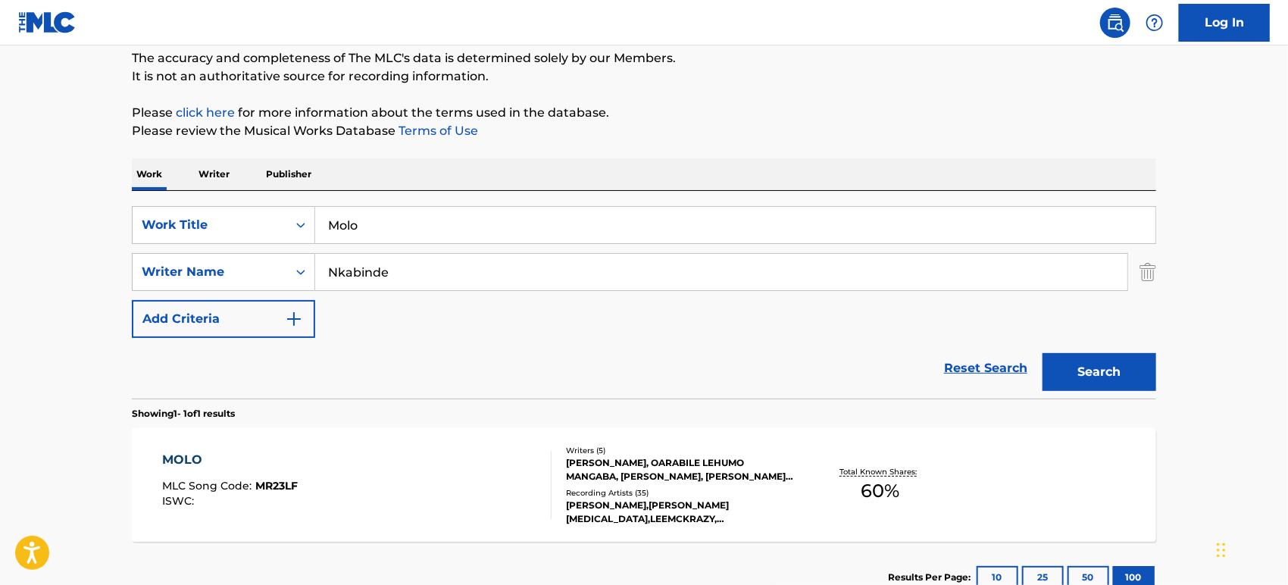
scroll to position [156, 0]
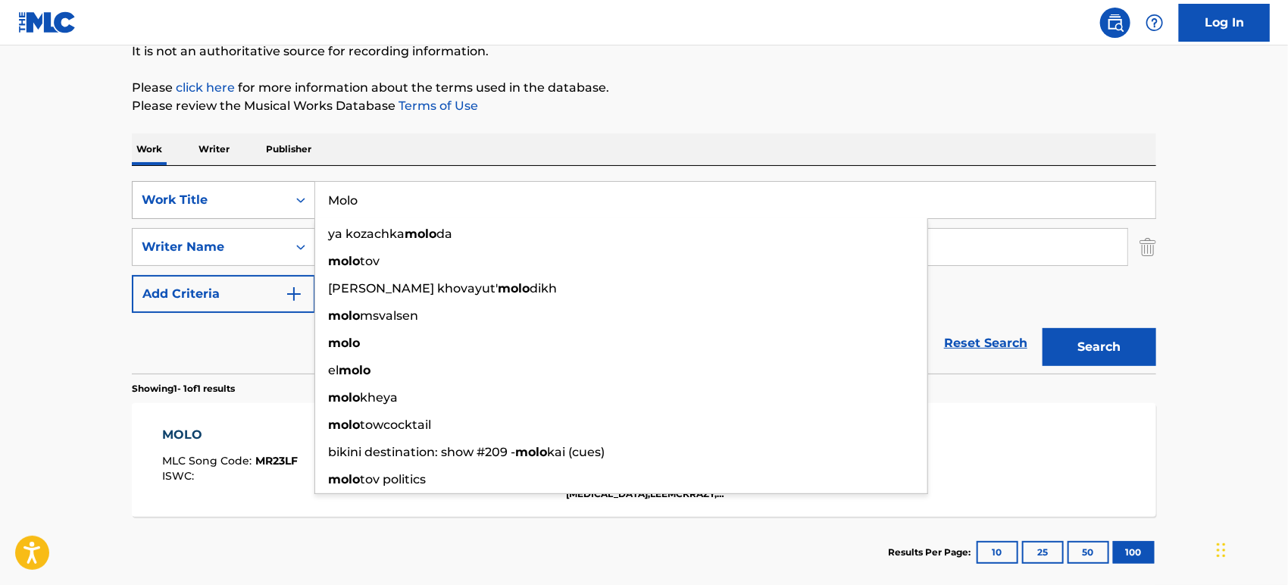
drag, startPoint x: 377, startPoint y: 199, endPoint x: 243, endPoint y: 201, distance: 134.9
click at [246, 201] on div "SearchWithCriteria349e8f4a-beb4-4620-aa77-9abc9daa3d0b Work Title Molo ya kozac…" at bounding box center [644, 200] width 1025 height 38
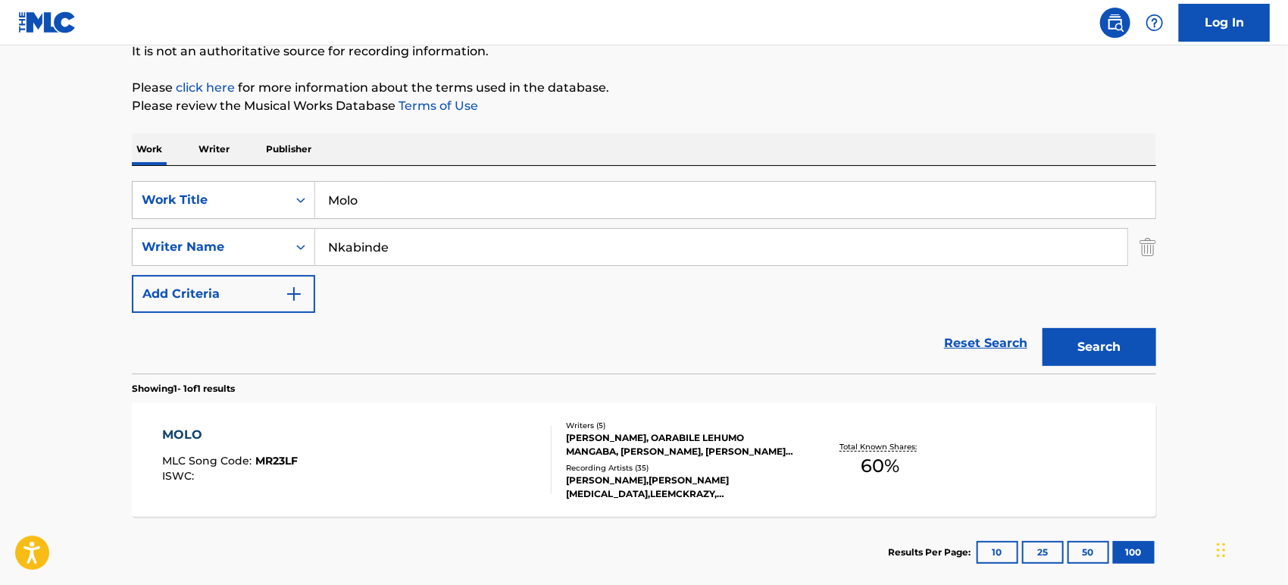
click at [697, 457] on div "[PERSON_NAME], OARABILE LEHUMO MANGABA, [PERSON_NAME], [PERSON_NAME] MDUDUZI MA…" at bounding box center [680, 444] width 229 height 27
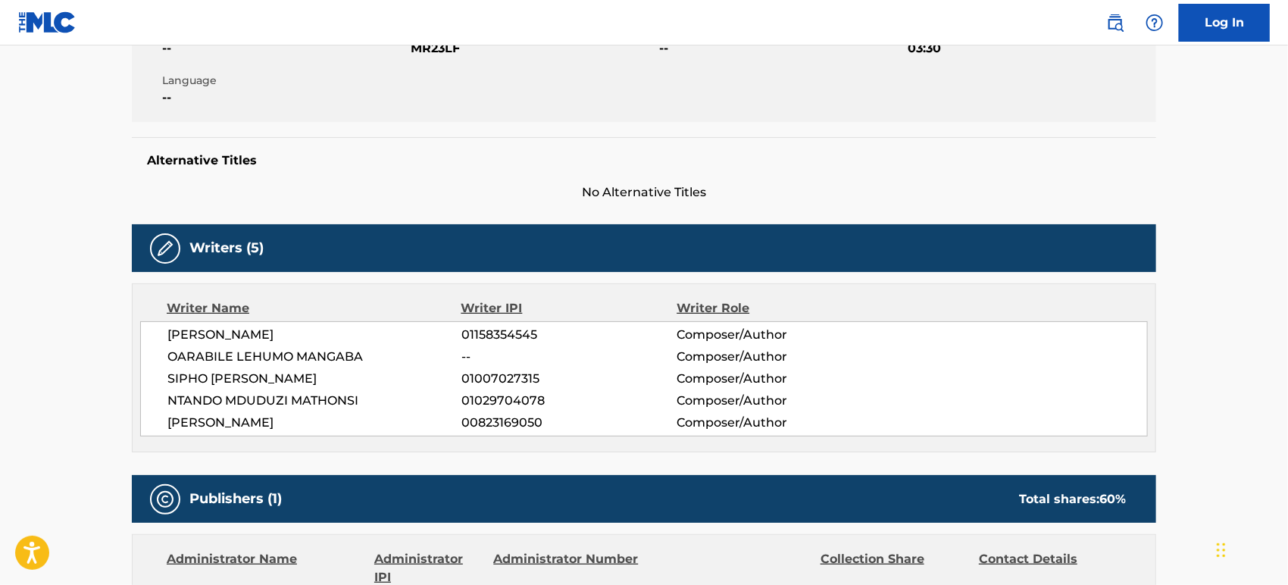
scroll to position [337, 0]
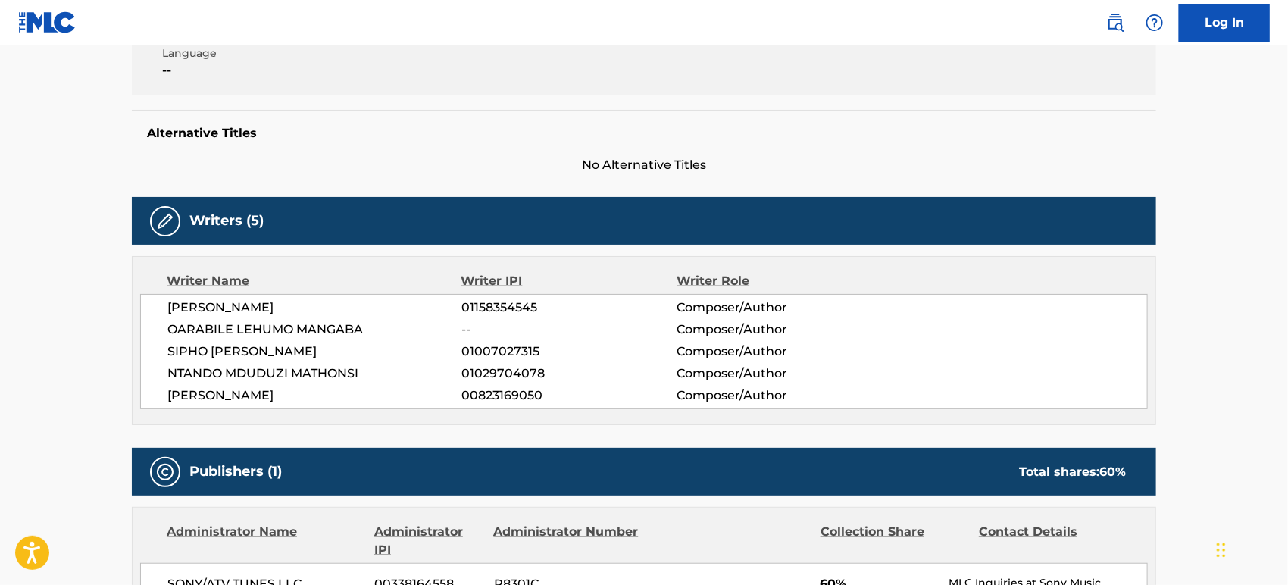
click at [917, 151] on div "Alternative Titles No Alternative Titles" at bounding box center [644, 142] width 1025 height 64
